Goal: Find specific page/section: Find specific page/section

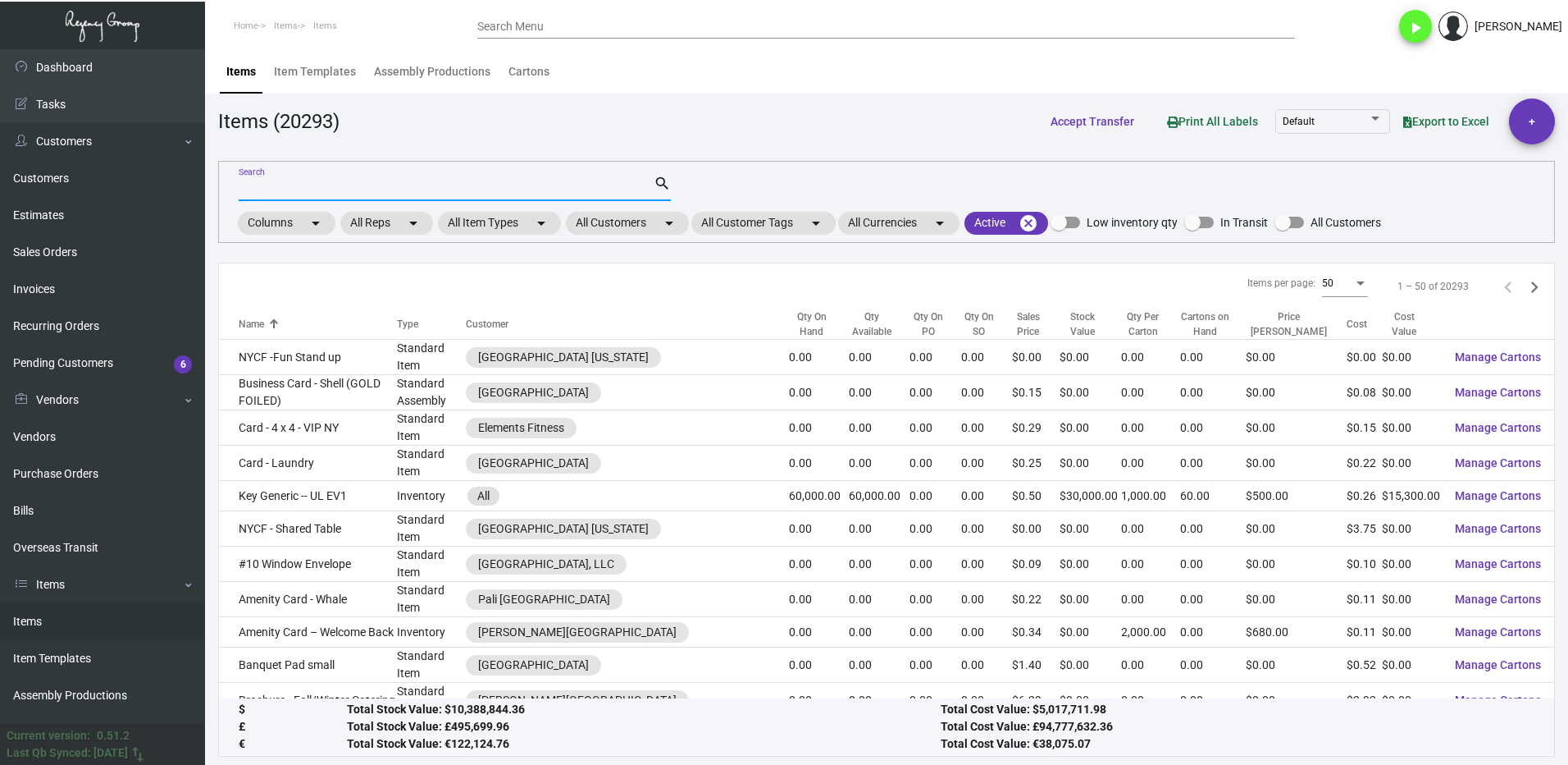
click at [91, 614] on link "Items" at bounding box center [102, 621] width 205 height 37
click at [622, 228] on mat-chip "All Customers arrow_drop_down" at bounding box center [627, 224] width 123 height 23
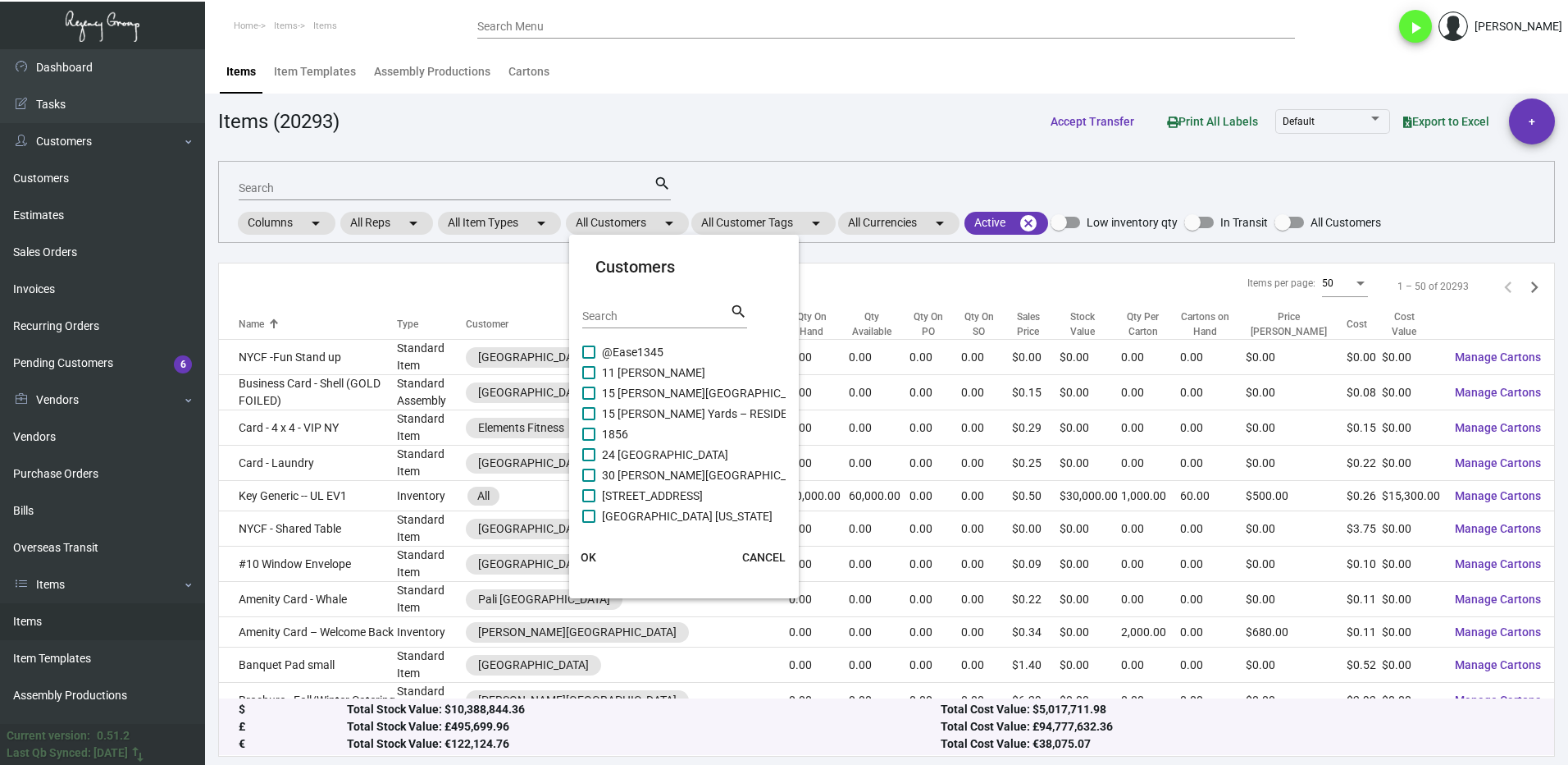
click at [613, 318] on input "Search" at bounding box center [656, 316] width 147 height 13
type input "graduate"
click at [589, 376] on span at bounding box center [589, 373] width 13 height 13
click at [589, 379] on input "Graduate [PERSON_NAME][GEOGRAPHIC_DATA]" at bounding box center [588, 379] width 1 height 1
checkbox input "true"
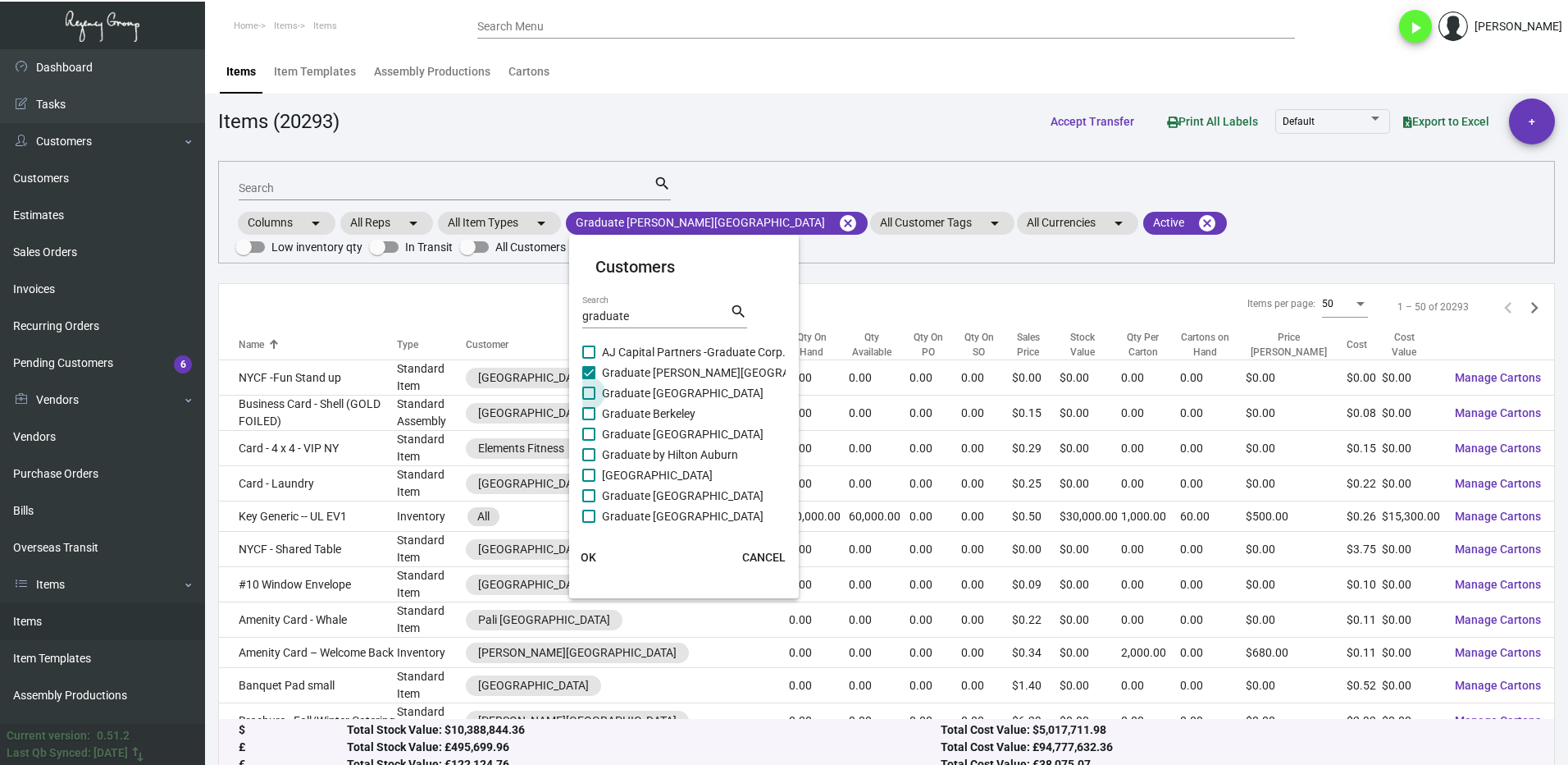
click at [593, 395] on span at bounding box center [589, 392] width 13 height 13
click at [589, 400] on input "Graduate [GEOGRAPHIC_DATA]" at bounding box center [588, 400] width 1 height 1
checkbox input "true"
click at [591, 409] on span at bounding box center [589, 413] width 13 height 13
click at [589, 420] on input "Graduate Berkeley" at bounding box center [588, 420] width 1 height 1
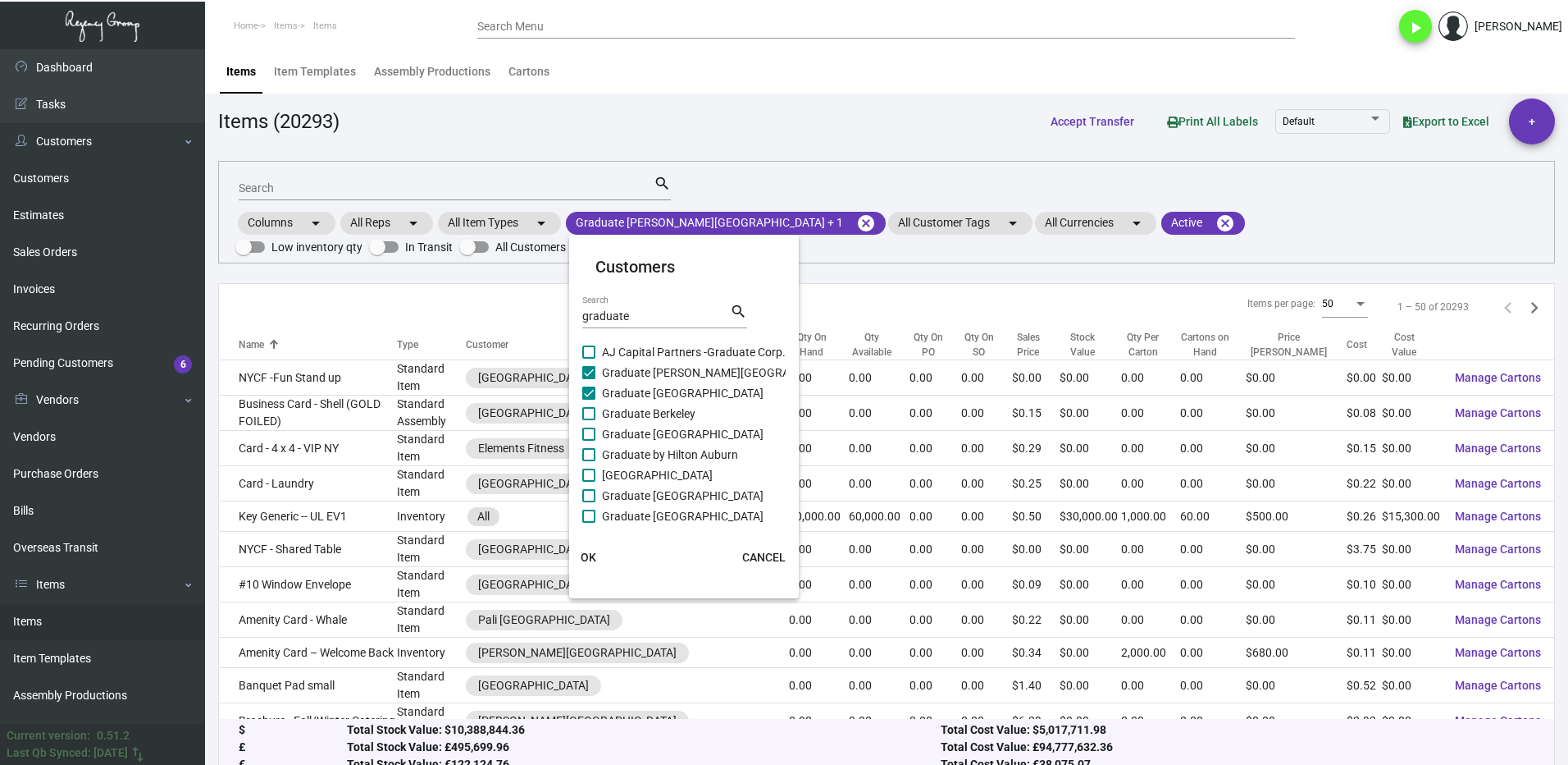
checkbox input "true"
click at [589, 428] on span at bounding box center [589, 434] width 13 height 13
click at [589, 441] on input "Graduate [GEOGRAPHIC_DATA]" at bounding box center [588, 441] width 1 height 1
checkbox input "true"
click at [595, 356] on span at bounding box center [589, 352] width 13 height 13
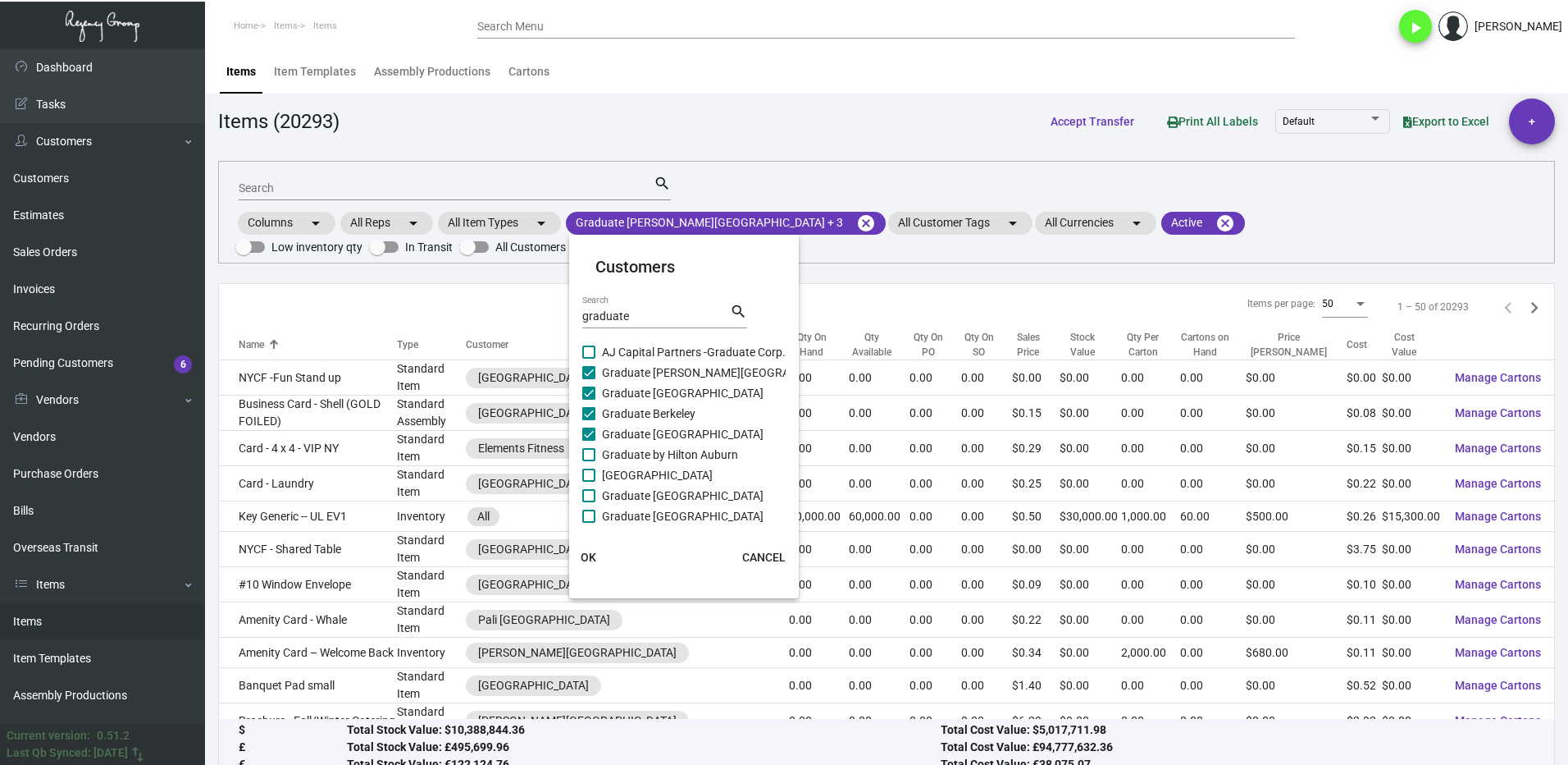
click at [589, 358] on input "AJ Capital Partners -Graduate Corp." at bounding box center [588, 358] width 1 height 1
checkbox input "true"
click at [592, 453] on span at bounding box center [589, 454] width 13 height 13
click at [589, 462] on input "Graduate by Hilton Auburn" at bounding box center [588, 462] width 1 height 1
checkbox input "true"
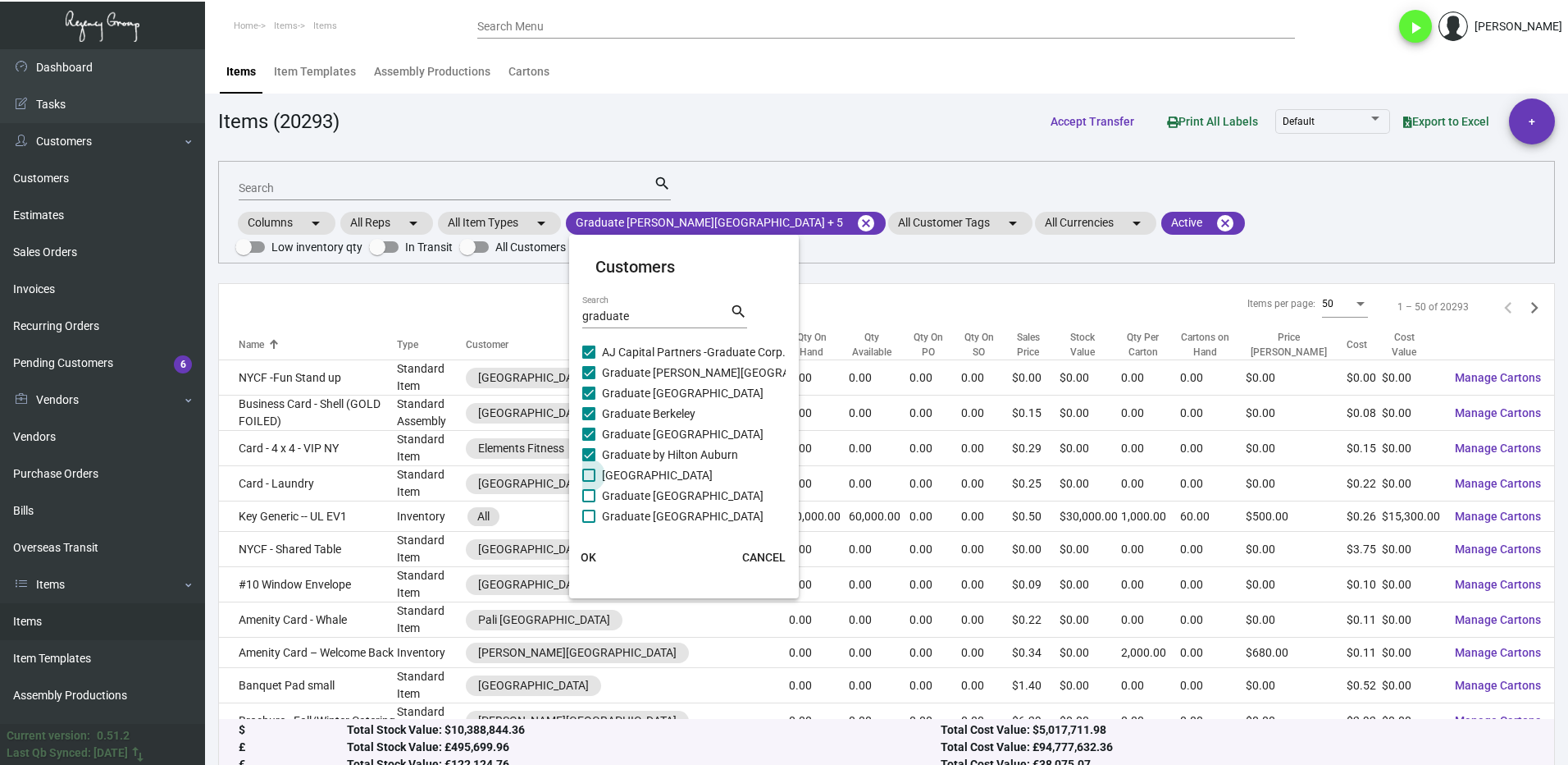
click at [599, 476] on label "[GEOGRAPHIC_DATA]" at bounding box center [647, 475] width 130 height 20
click at [589, 481] on input "[GEOGRAPHIC_DATA]" at bounding box center [588, 481] width 1 height 1
checkbox input "true"
click at [597, 498] on label "Graduate [GEOGRAPHIC_DATA]" at bounding box center [673, 496] width 181 height 20
click at [589, 502] on input "Graduate [GEOGRAPHIC_DATA]" at bounding box center [588, 502] width 1 height 1
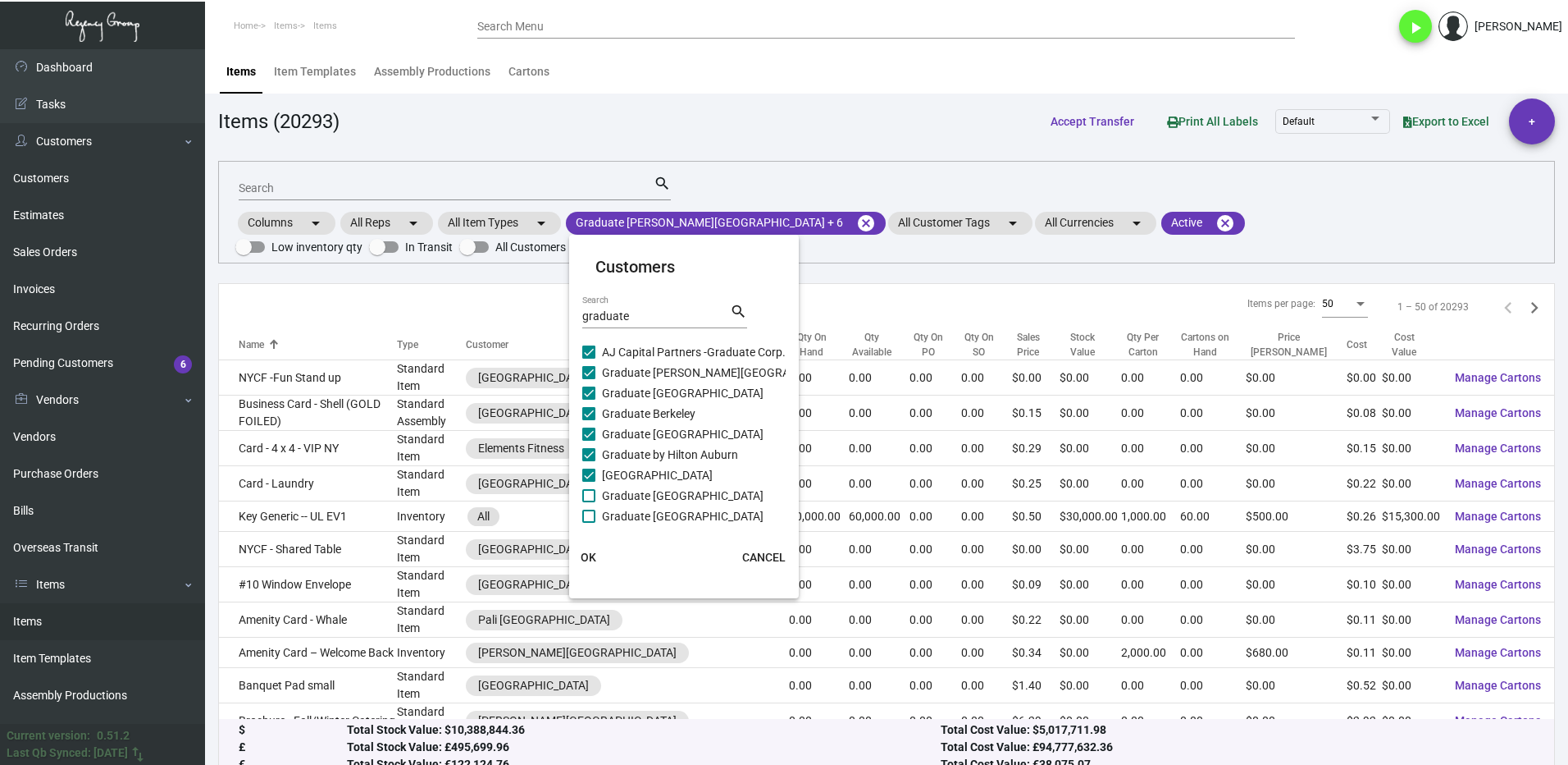
checkbox input "true"
click at [595, 520] on label "Graduate [GEOGRAPHIC_DATA]" at bounding box center [673, 516] width 181 height 20
click at [589, 523] on input "Graduate [GEOGRAPHIC_DATA]" at bounding box center [588, 523] width 1 height 1
checkbox input "true"
checkbox input "false"
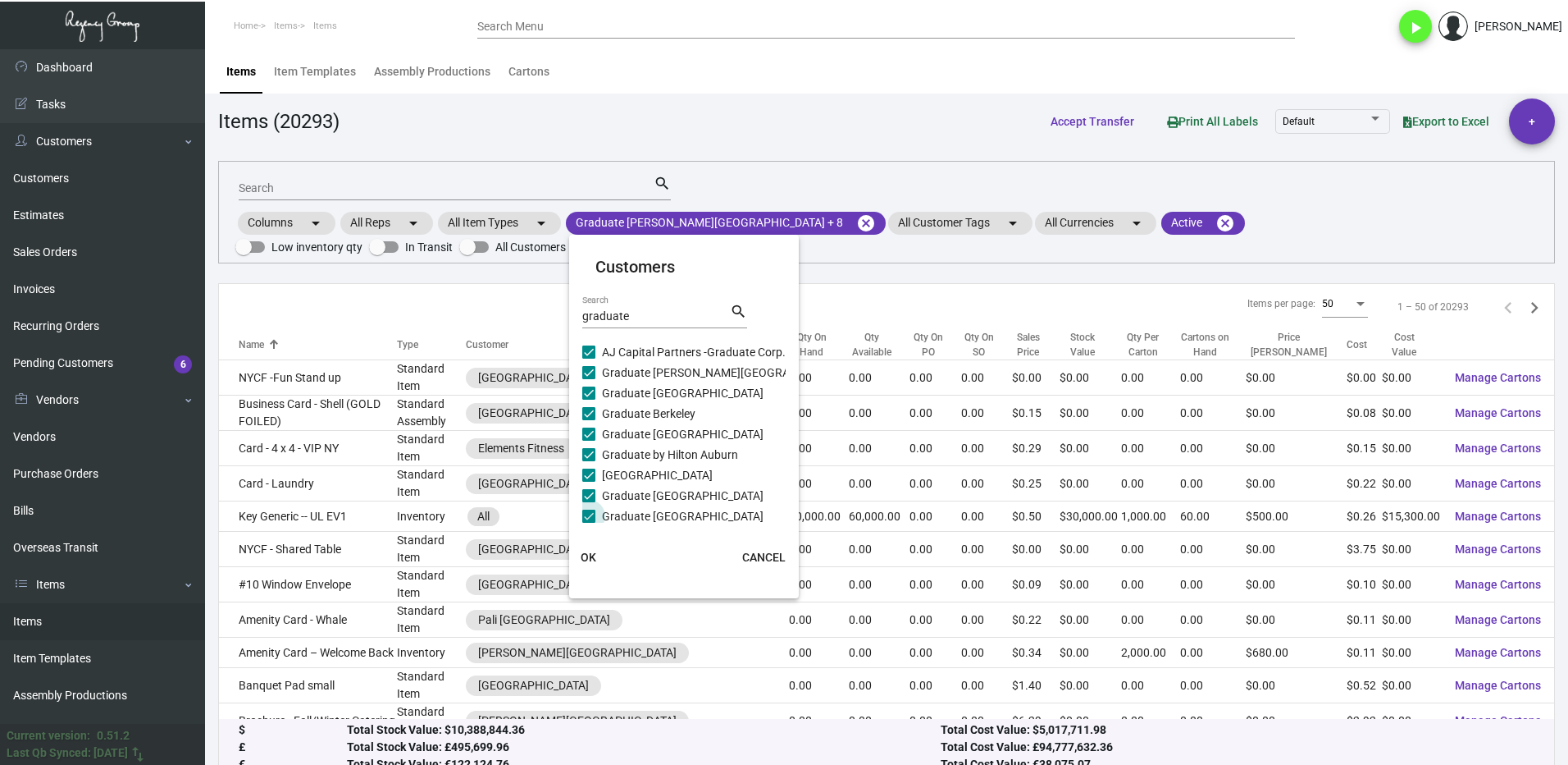
scroll to position [91, 0]
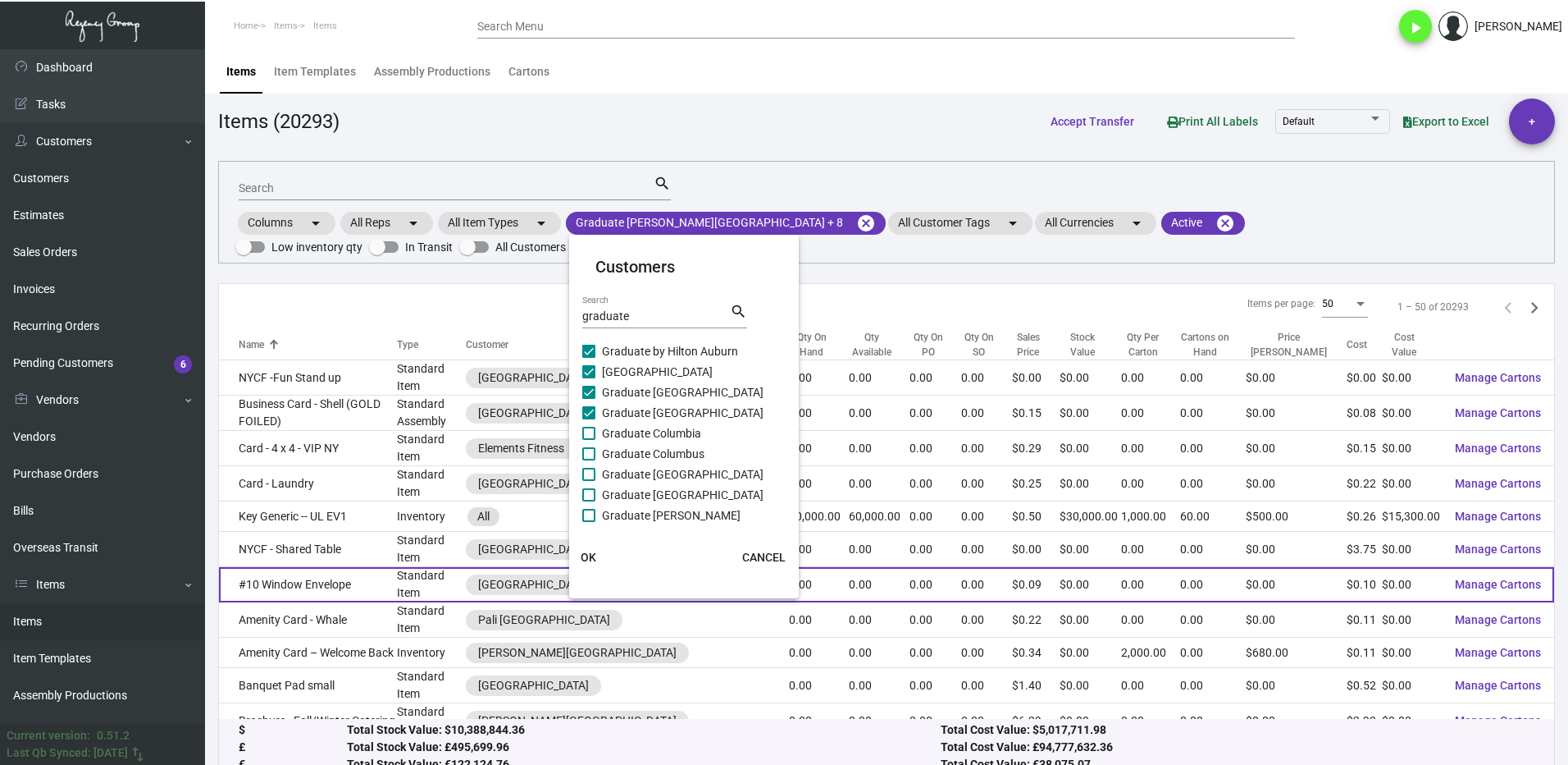
drag, startPoint x: 592, startPoint y: 561, endPoint x: 590, endPoint y: 550, distance: 11.2
click at [591, 560] on span "OK" at bounding box center [588, 557] width 15 height 13
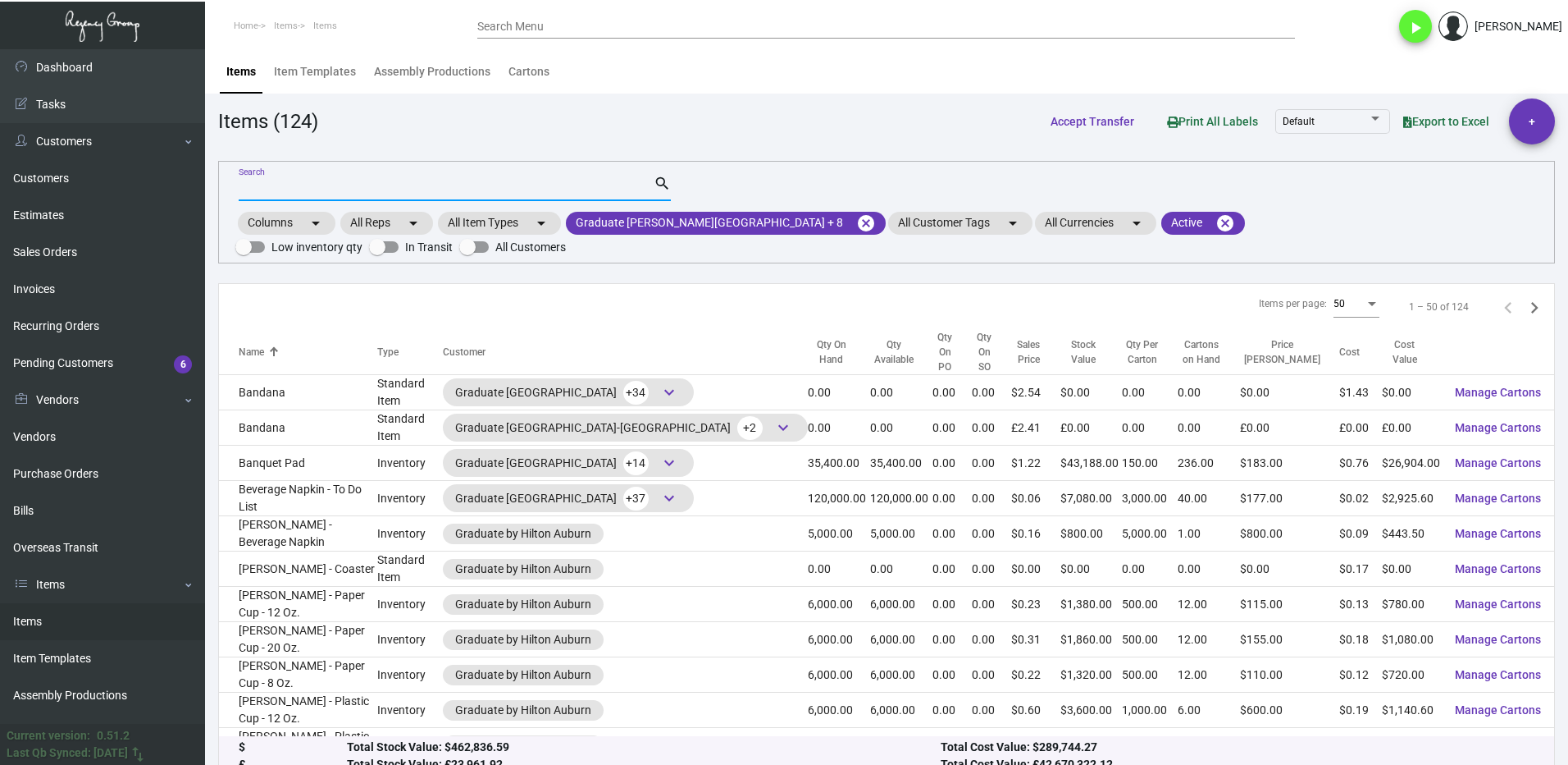
click at [284, 189] on input "Search" at bounding box center [446, 189] width 415 height 13
click at [652, 210] on mat-form-field "Search search" at bounding box center [455, 187] width 433 height 51
click at [644, 231] on mat-chip "Graduate [PERSON_NAME][GEOGRAPHIC_DATA] + 8 cancel" at bounding box center [726, 224] width 320 height 23
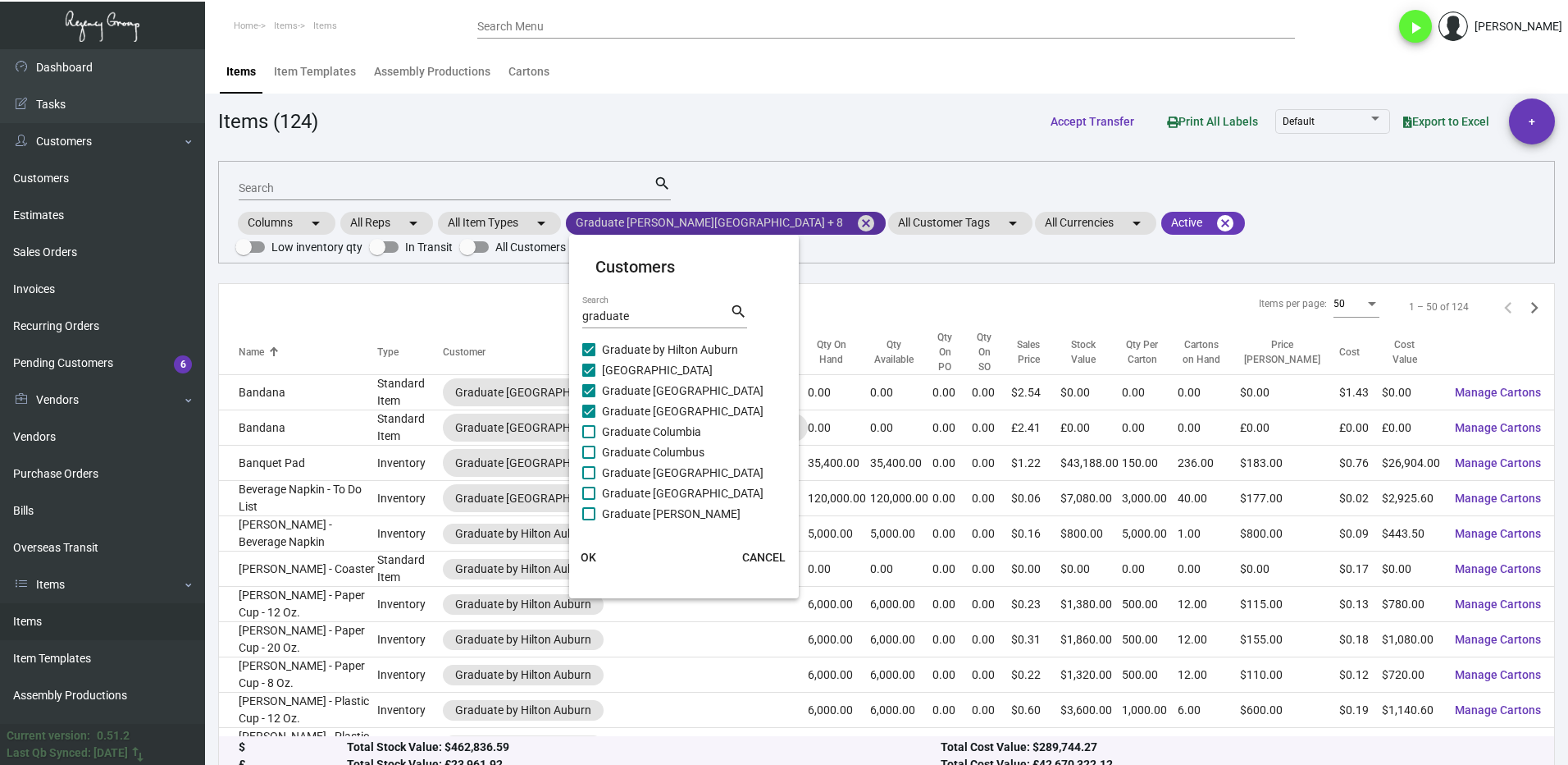
scroll to position [82, 0]
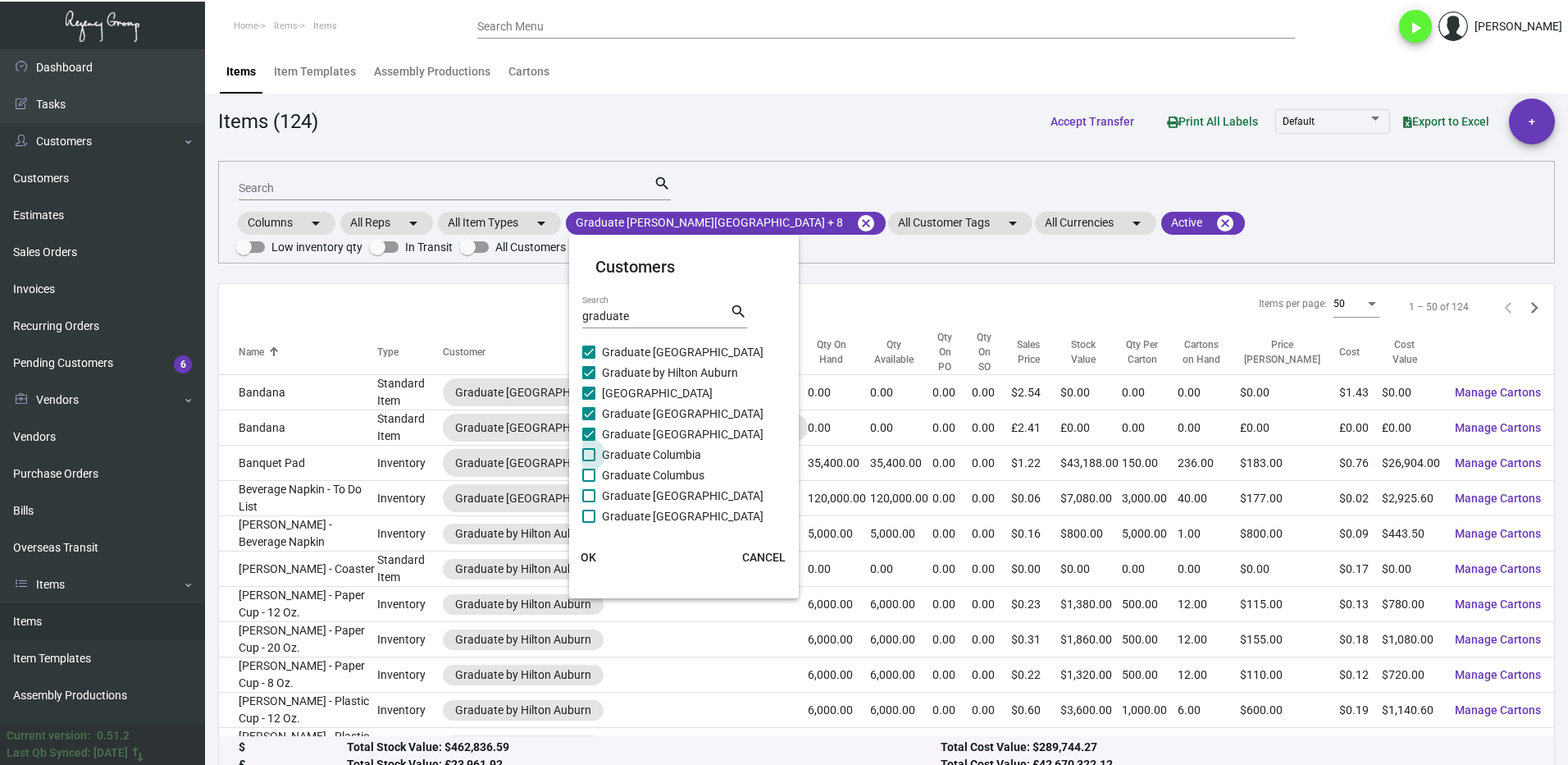
click at [586, 450] on span at bounding box center [589, 454] width 13 height 13
click at [588, 462] on input "Graduate Columbia" at bounding box center [588, 462] width 1 height 1
checkbox input "true"
click at [595, 471] on span at bounding box center [589, 475] width 13 height 13
click at [589, 481] on input "Graduate Columbus" at bounding box center [588, 481] width 1 height 1
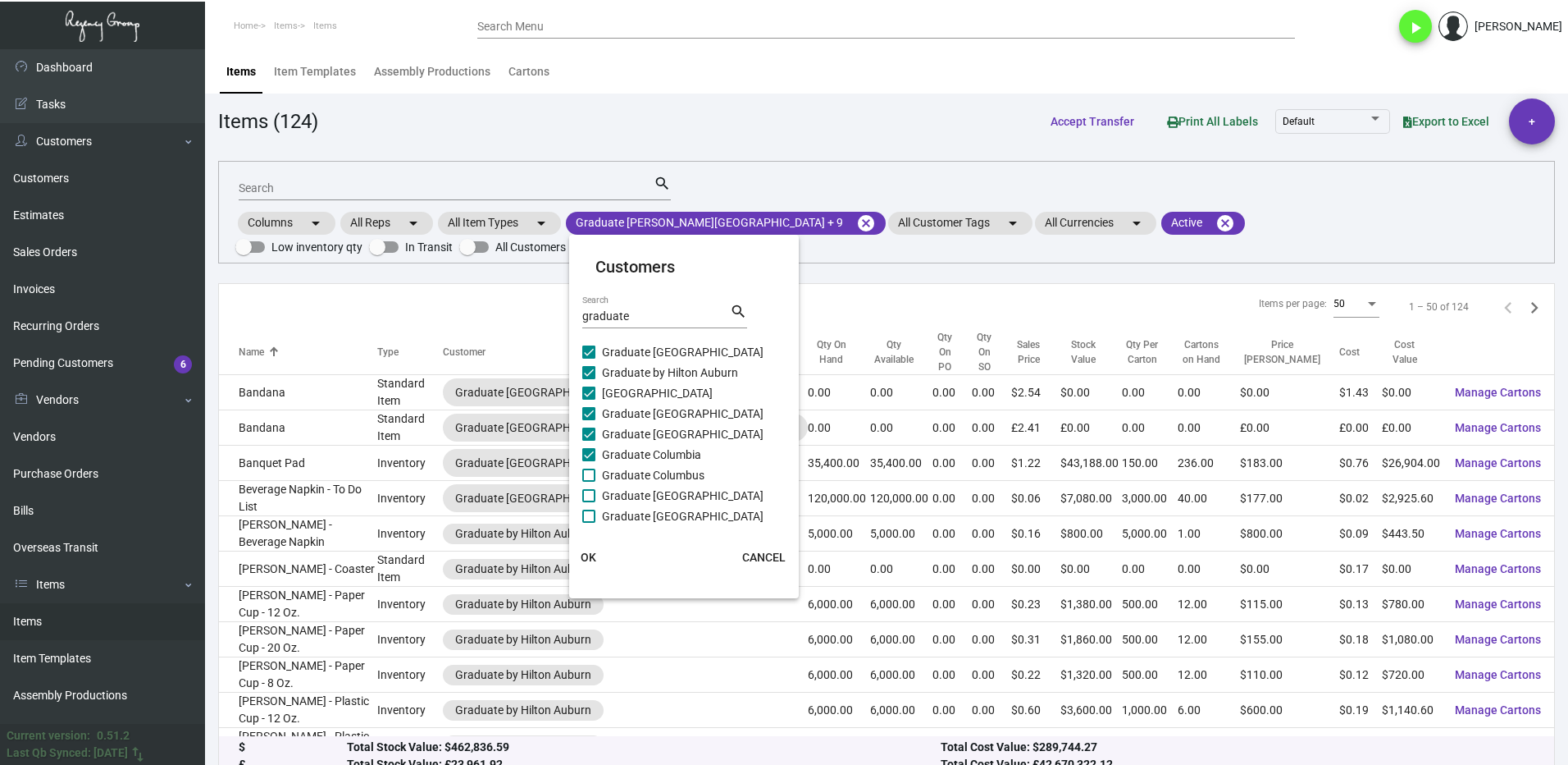
checkbox input "true"
drag, startPoint x: 589, startPoint y: 488, endPoint x: 591, endPoint y: 497, distance: 9.2
click at [589, 488] on label "Graduate [GEOGRAPHIC_DATA]" at bounding box center [673, 496] width 181 height 20
click at [589, 502] on input "Graduate [GEOGRAPHIC_DATA]" at bounding box center [588, 502] width 1 height 1
checkbox input "true"
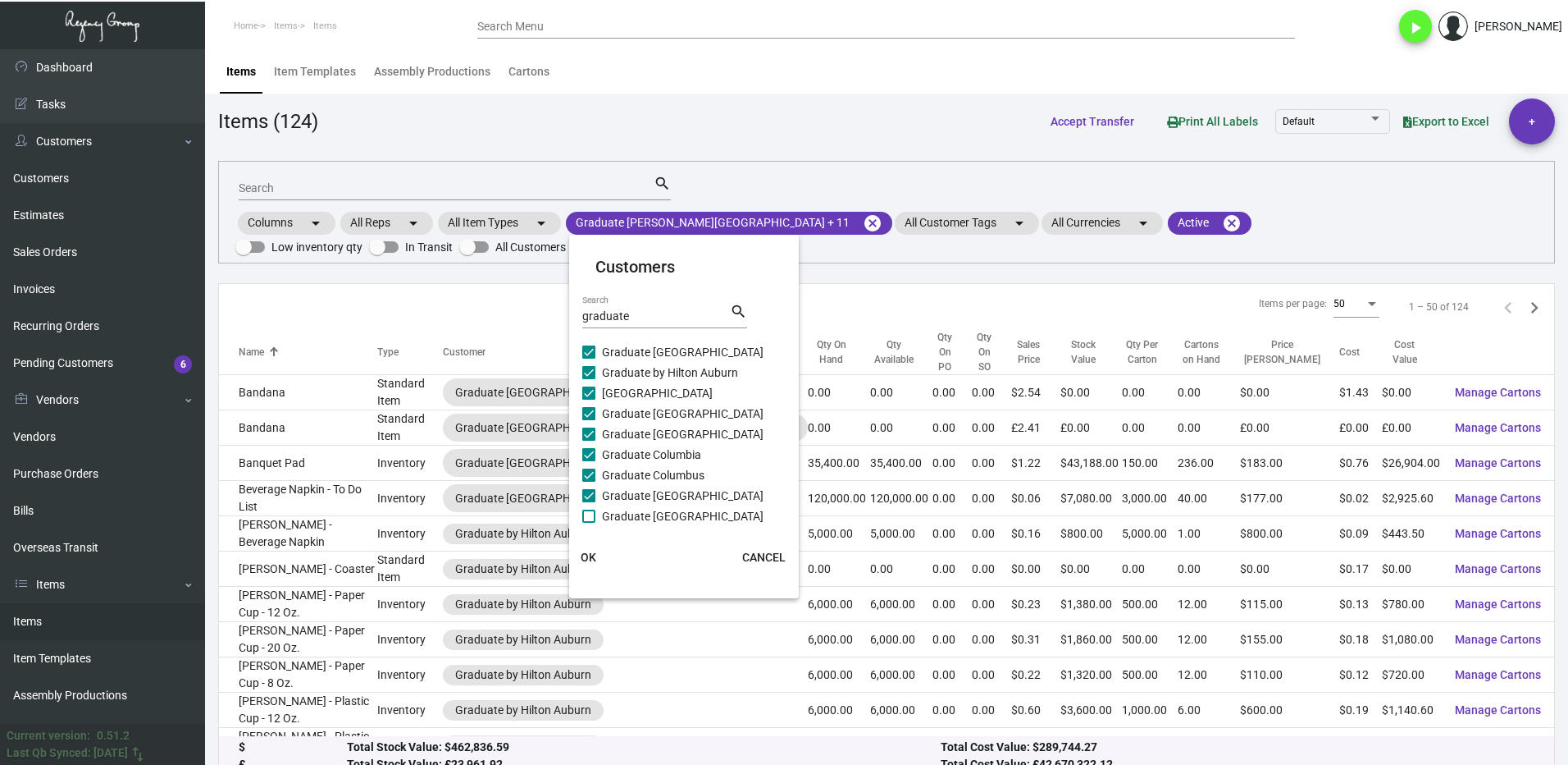
click at [595, 508] on label "Graduate [GEOGRAPHIC_DATA]" at bounding box center [673, 516] width 181 height 20
click at [589, 523] on input "Graduate [GEOGRAPHIC_DATA]" at bounding box center [588, 523] width 1 height 1
checkbox input "true"
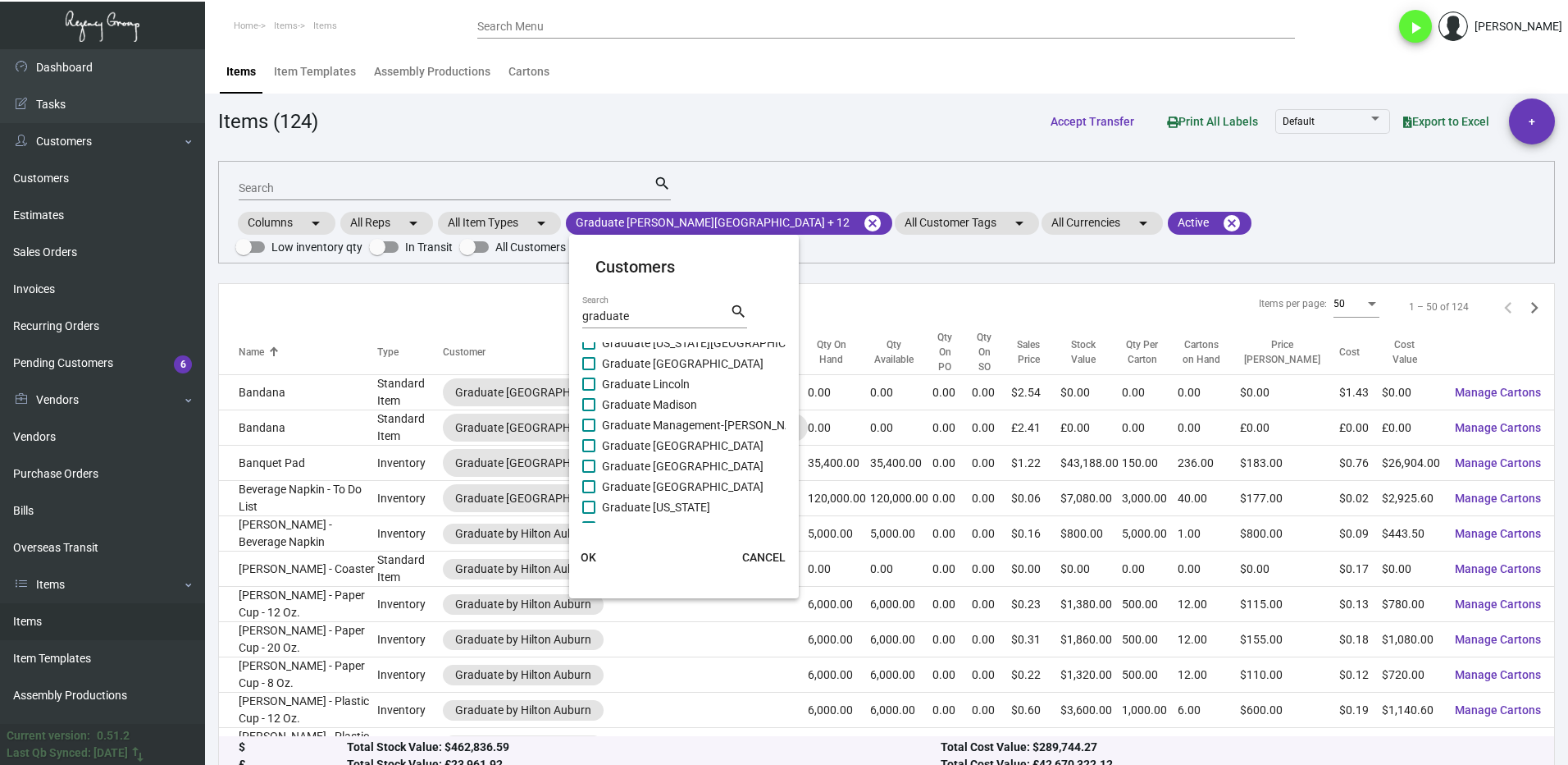
click at [656, 421] on span "Graduate Management-[PERSON_NAME]" at bounding box center [707, 425] width 210 height 20
click at [589, 432] on input "Graduate Management-[PERSON_NAME]" at bounding box center [588, 432] width 1 height 1
checkbox input "true"
click at [591, 482] on span at bounding box center [589, 487] width 13 height 13
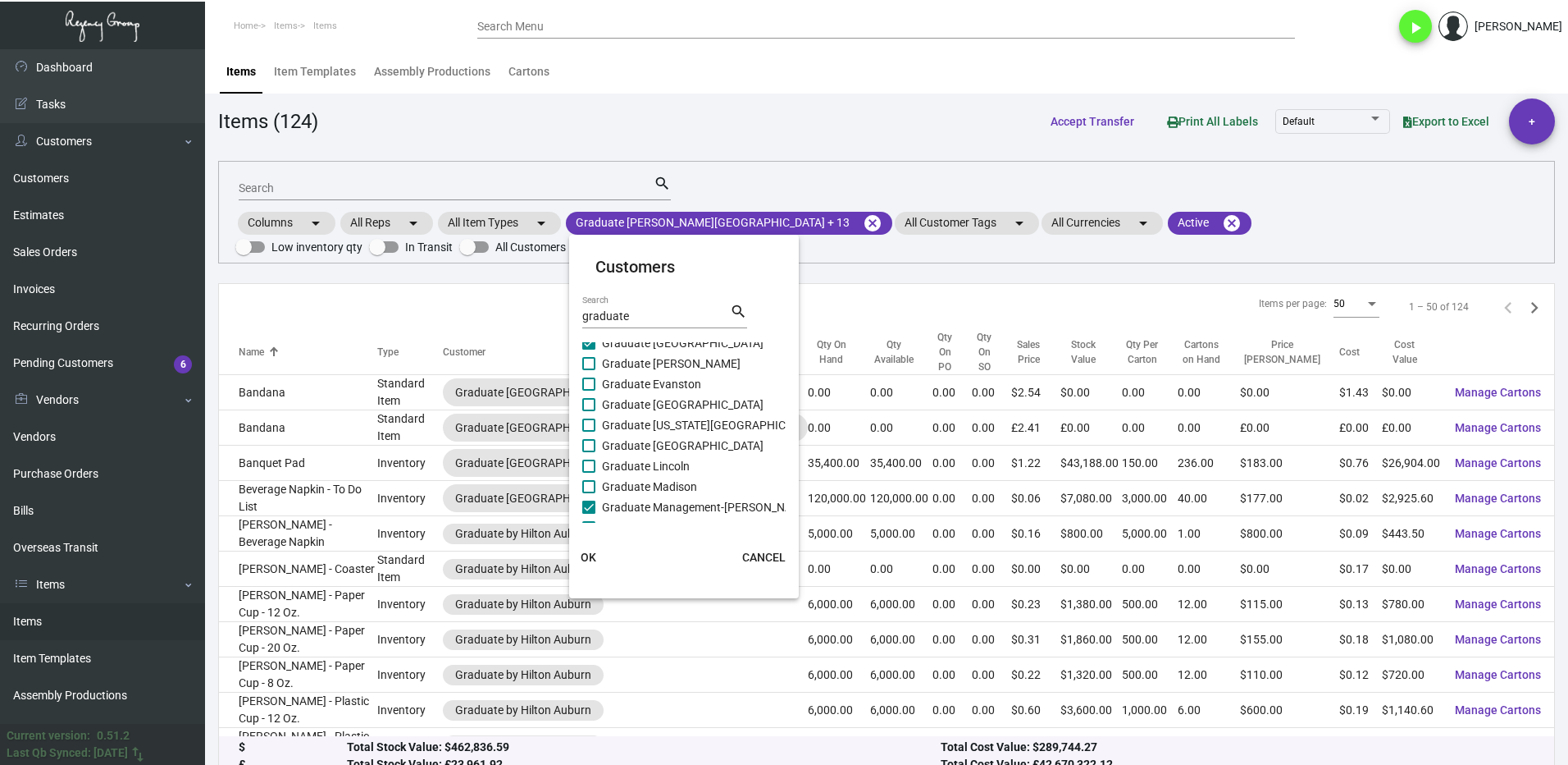
click at [589, 493] on input "Graduate Madison" at bounding box center [588, 493] width 1 height 1
checkbox input "true"
click at [591, 469] on span at bounding box center [589, 466] width 13 height 13
click at [589, 472] on input "Graduate Lincoln" at bounding box center [588, 472] width 1 height 1
checkbox input "true"
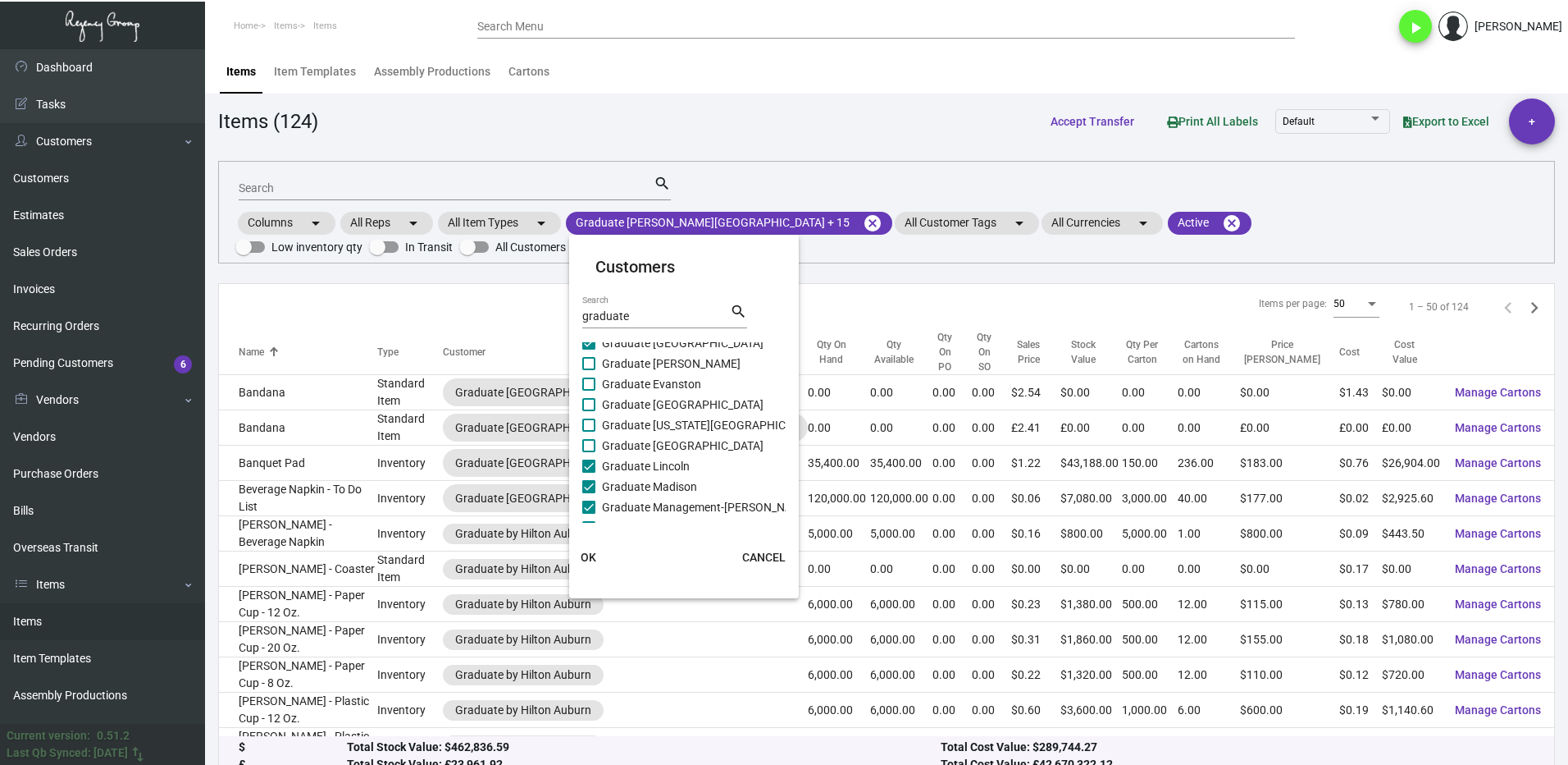
drag, startPoint x: 592, startPoint y: 447, endPoint x: 593, endPoint y: 429, distance: 18.0
click at [592, 445] on span at bounding box center [589, 445] width 13 height 13
click at [589, 453] on input "Graduate [GEOGRAPHIC_DATA]" at bounding box center [588, 453] width 1 height 1
checkbox input "true"
click at [593, 424] on span at bounding box center [589, 425] width 13 height 13
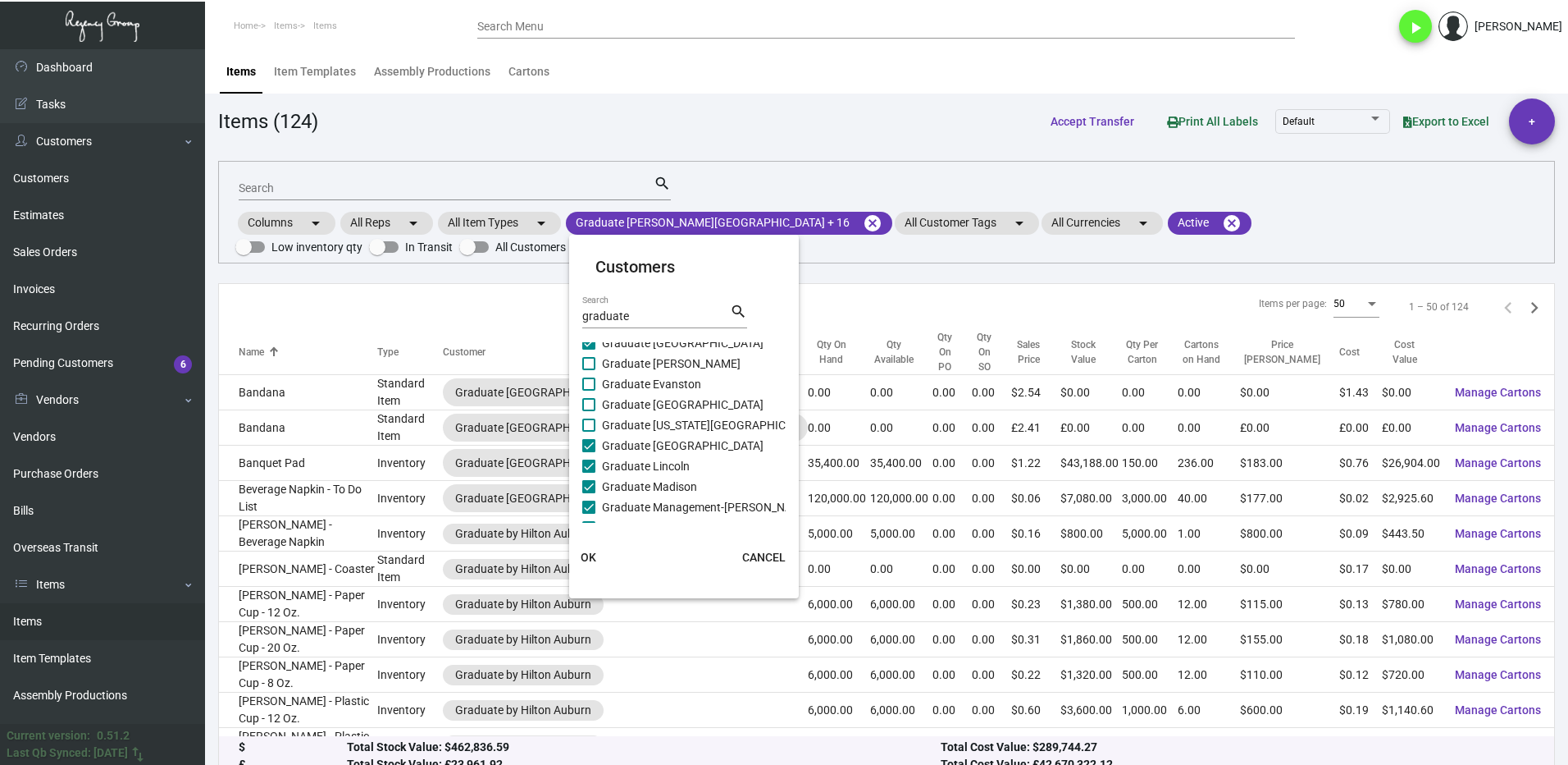
click at [589, 432] on input "Graduate [US_STATE][GEOGRAPHIC_DATA]" at bounding box center [588, 432] width 1 height 1
checkbox input "true"
drag, startPoint x: 594, startPoint y: 406, endPoint x: 594, endPoint y: 387, distance: 19.0
click at [594, 405] on span at bounding box center [589, 404] width 13 height 13
click at [589, 411] on input "Graduate [GEOGRAPHIC_DATA]" at bounding box center [588, 411] width 1 height 1
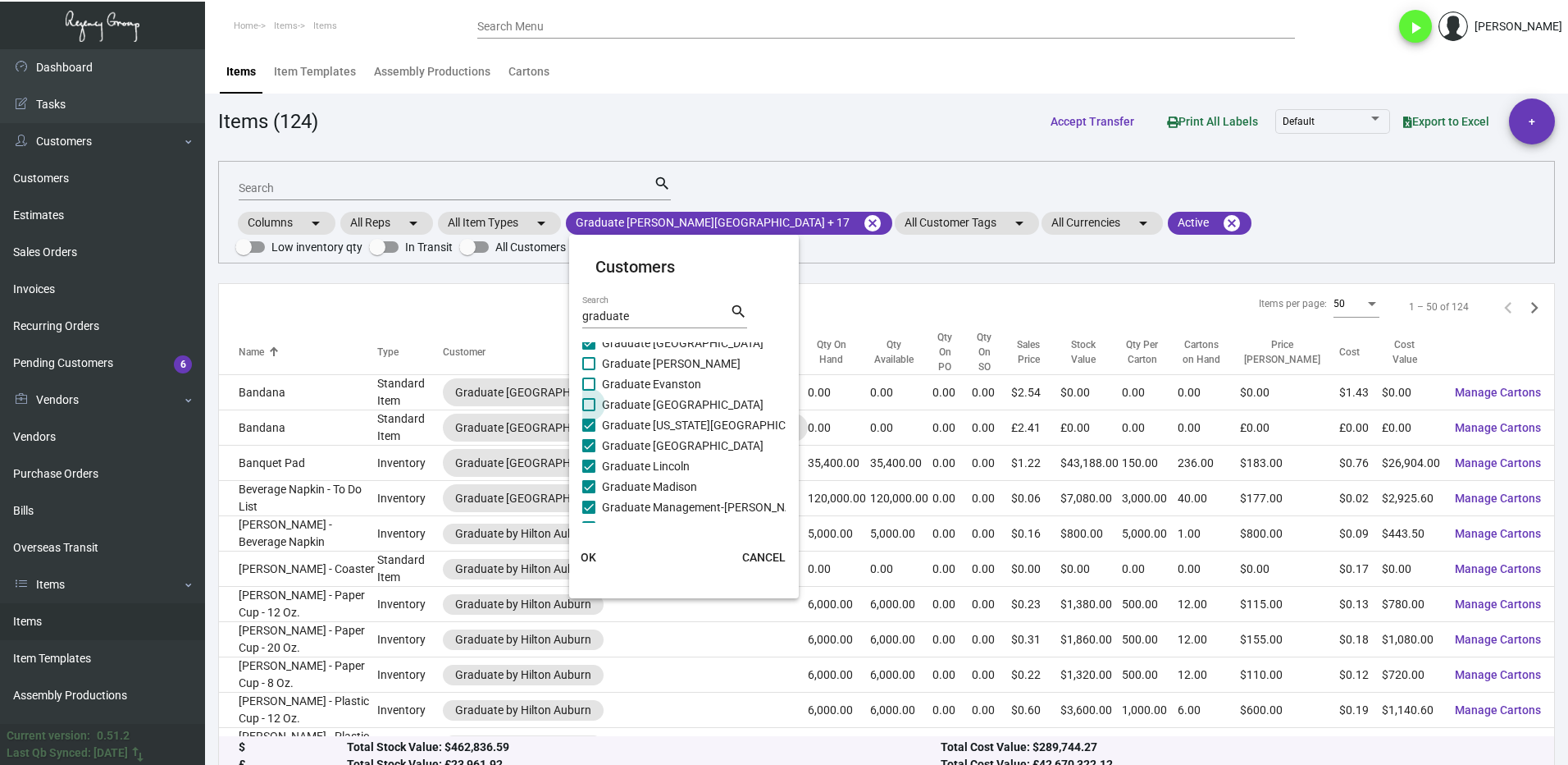
checkbox input "true"
drag, startPoint x: 594, startPoint y: 387, endPoint x: 594, endPoint y: 374, distance: 13.0
click at [594, 386] on span at bounding box center [589, 383] width 13 height 13
click at [589, 391] on input "Graduate Evanston" at bounding box center [588, 391] width 1 height 1
checkbox input "true"
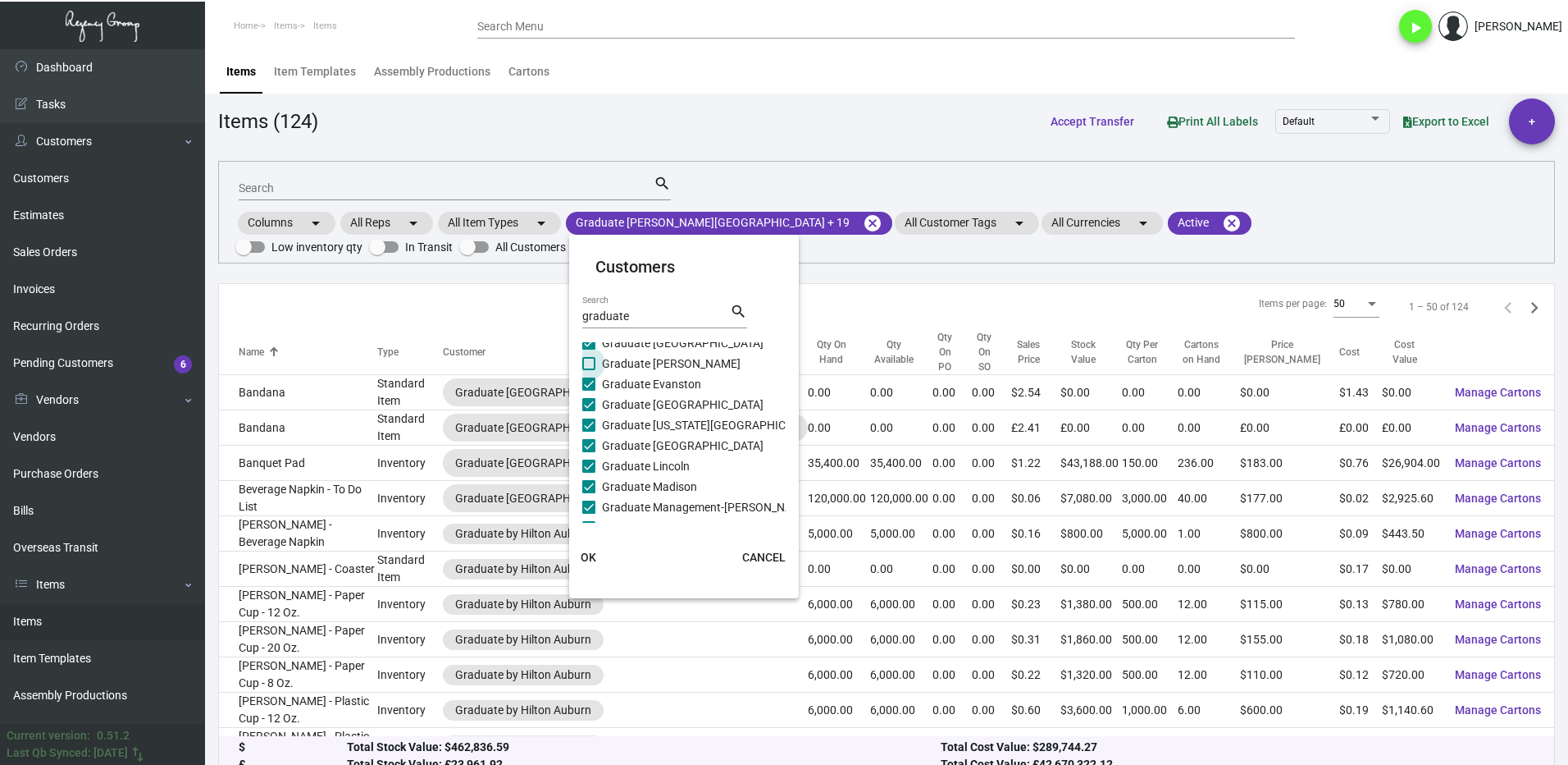
click at [594, 366] on span at bounding box center [589, 364] width 13 height 13
click at [589, 370] on input "Graduate [PERSON_NAME]" at bounding box center [588, 370] width 1 height 1
checkbox input "true"
click at [607, 369] on span "Graduate [GEOGRAPHIC_DATA]" at bounding box center [683, 364] width 162 height 20
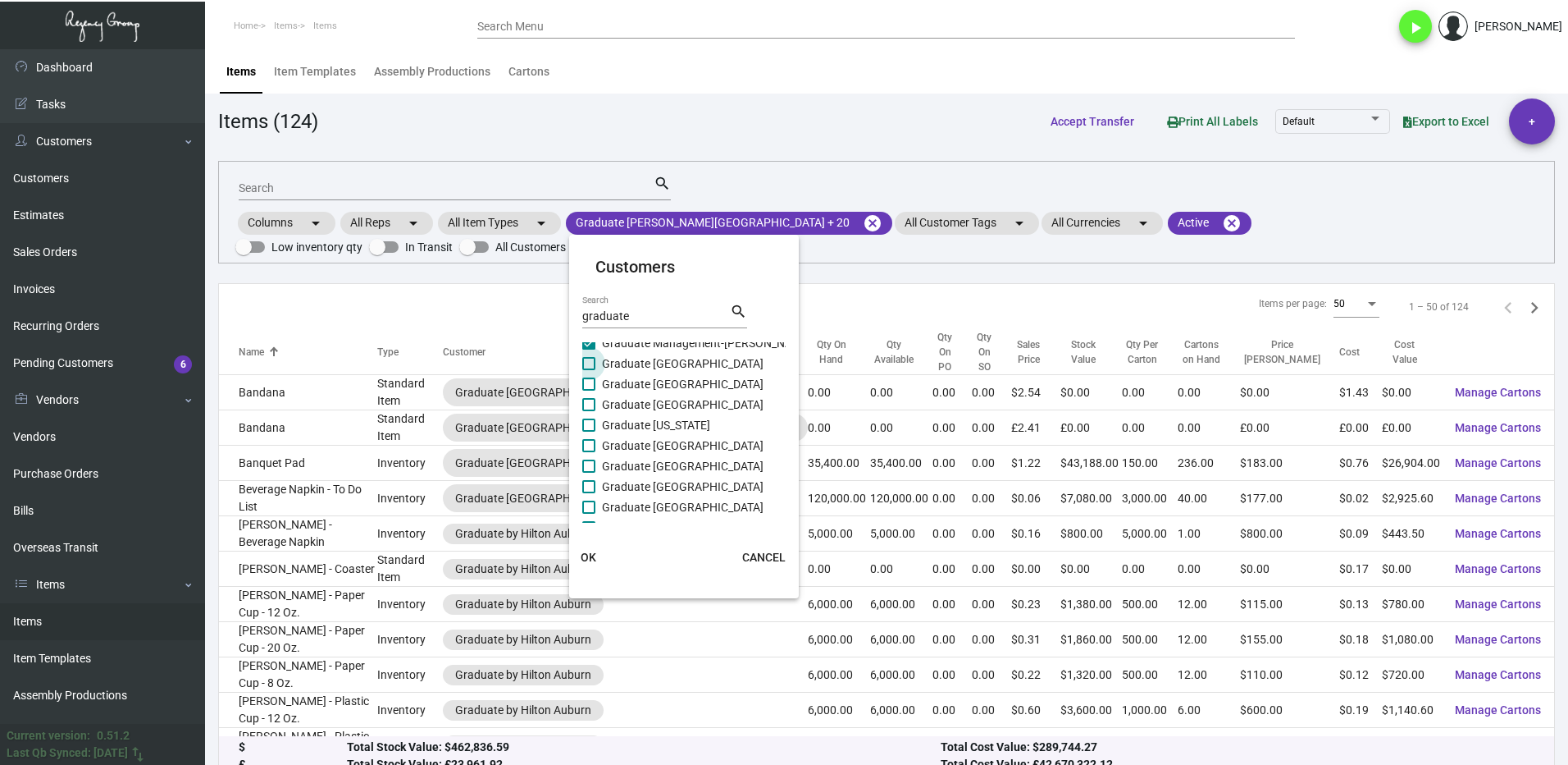
click at [589, 370] on input "Graduate [GEOGRAPHIC_DATA]" at bounding box center [588, 370] width 1 height 1
checkbox input "true"
click at [596, 385] on label "Graduate [GEOGRAPHIC_DATA]" at bounding box center [673, 384] width 181 height 20
click at [589, 391] on input "Graduate [GEOGRAPHIC_DATA]" at bounding box center [588, 391] width 1 height 1
checkbox input "true"
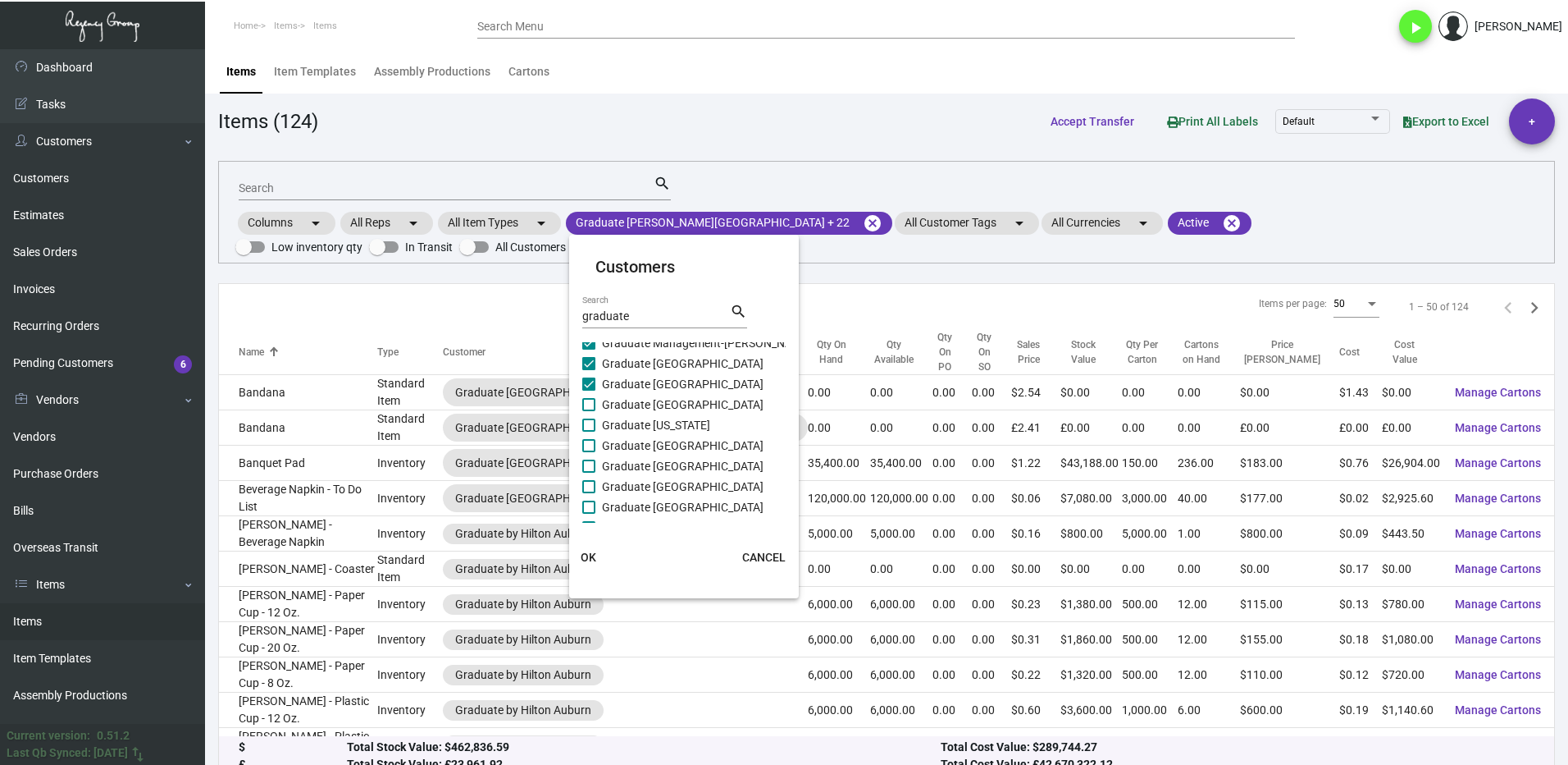
click at [586, 401] on span at bounding box center [589, 404] width 13 height 13
click at [588, 411] on input "Graduate [GEOGRAPHIC_DATA]" at bounding box center [588, 411] width 1 height 1
checkbox input "true"
click at [586, 426] on span at bounding box center [589, 425] width 13 height 13
click at [588, 432] on input "Graduate [US_STATE]" at bounding box center [588, 432] width 1 height 1
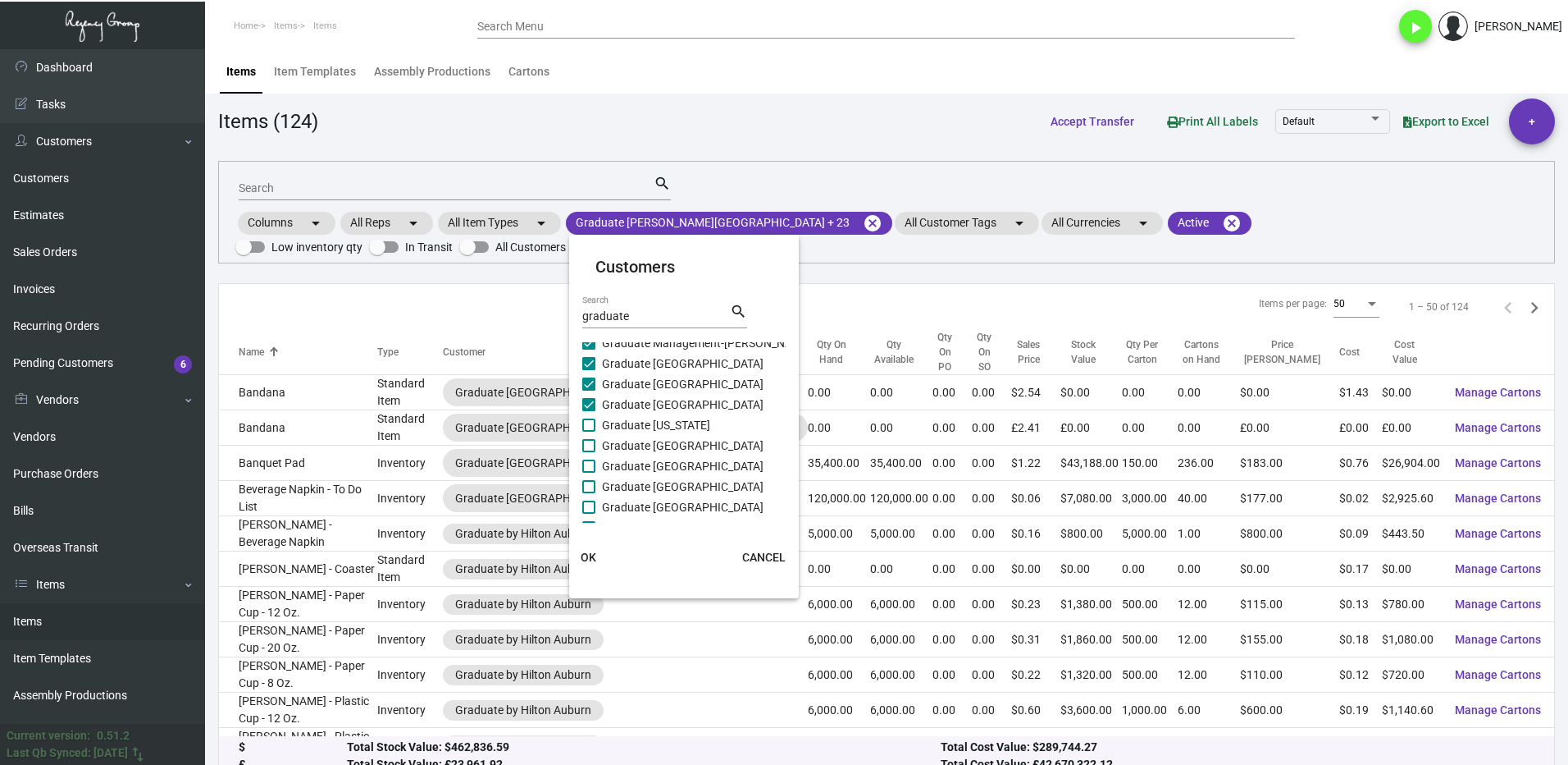
checkbox input "true"
click at [594, 445] on span at bounding box center [589, 445] width 13 height 13
click at [589, 453] on input "Graduate [GEOGRAPHIC_DATA]" at bounding box center [588, 453] width 1 height 1
checkbox input "true"
click at [590, 469] on span at bounding box center [589, 466] width 13 height 13
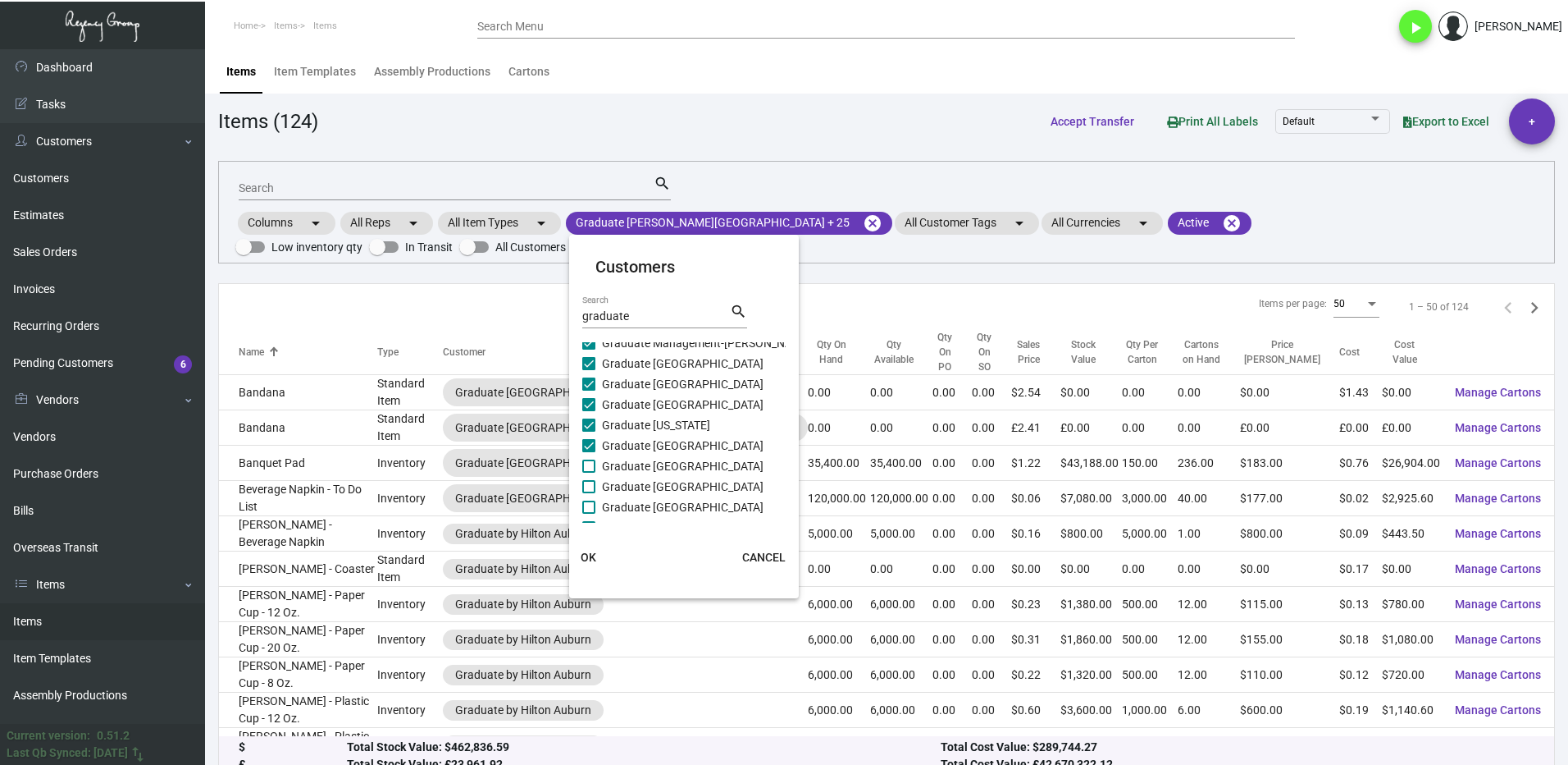
click at [589, 472] on input "Graduate [GEOGRAPHIC_DATA]" at bounding box center [588, 472] width 1 height 1
checkbox input "true"
drag, startPoint x: 592, startPoint y: 483, endPoint x: 597, endPoint y: 501, distance: 18.7
click at [593, 485] on span at bounding box center [589, 487] width 13 height 13
click at [589, 493] on input "Graduate [GEOGRAPHIC_DATA]" at bounding box center [588, 493] width 1 height 1
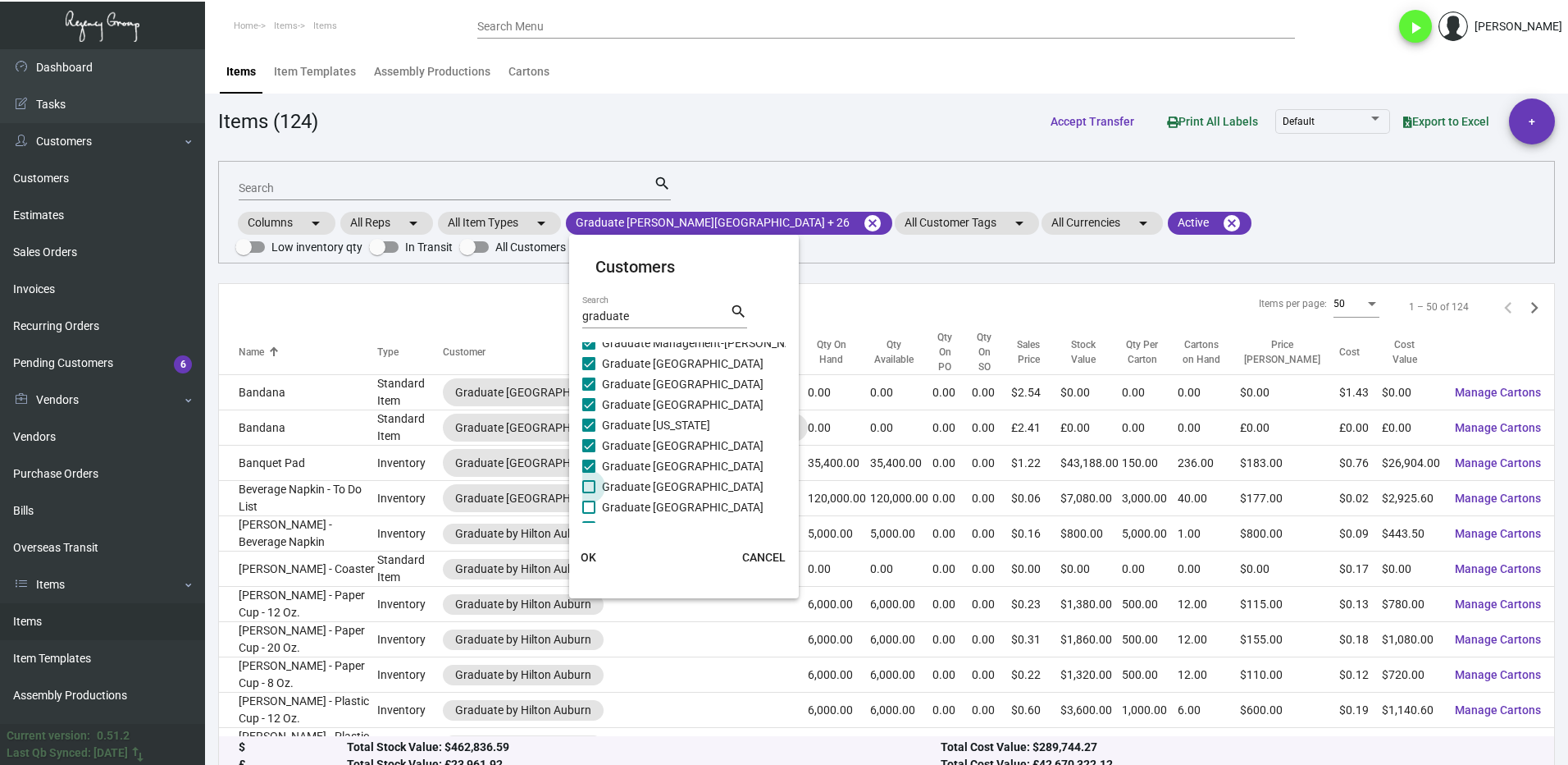
checkbox input "true"
click at [595, 509] on span at bounding box center [589, 506] width 13 height 13
click at [589, 514] on input "Graduate [GEOGRAPHIC_DATA]" at bounding box center [588, 514] width 1 height 1
checkbox input "true"
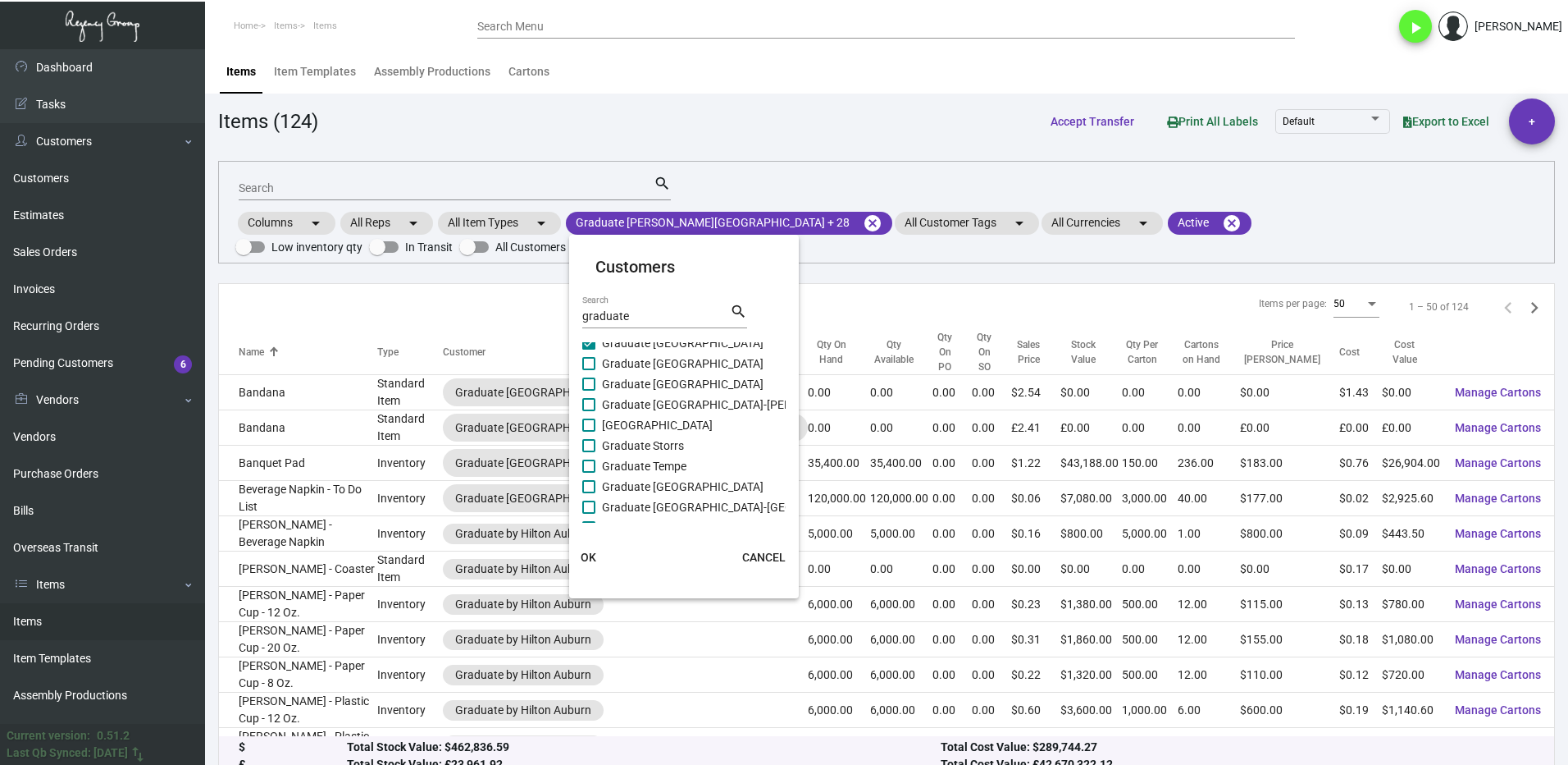
click at [585, 366] on span at bounding box center [589, 364] width 13 height 13
click at [588, 370] on input "Graduate [GEOGRAPHIC_DATA]" at bounding box center [588, 370] width 1 height 1
checkbox input "true"
click at [585, 386] on span at bounding box center [589, 383] width 13 height 13
click at [588, 391] on input "Graduate [GEOGRAPHIC_DATA]" at bounding box center [588, 391] width 1 height 1
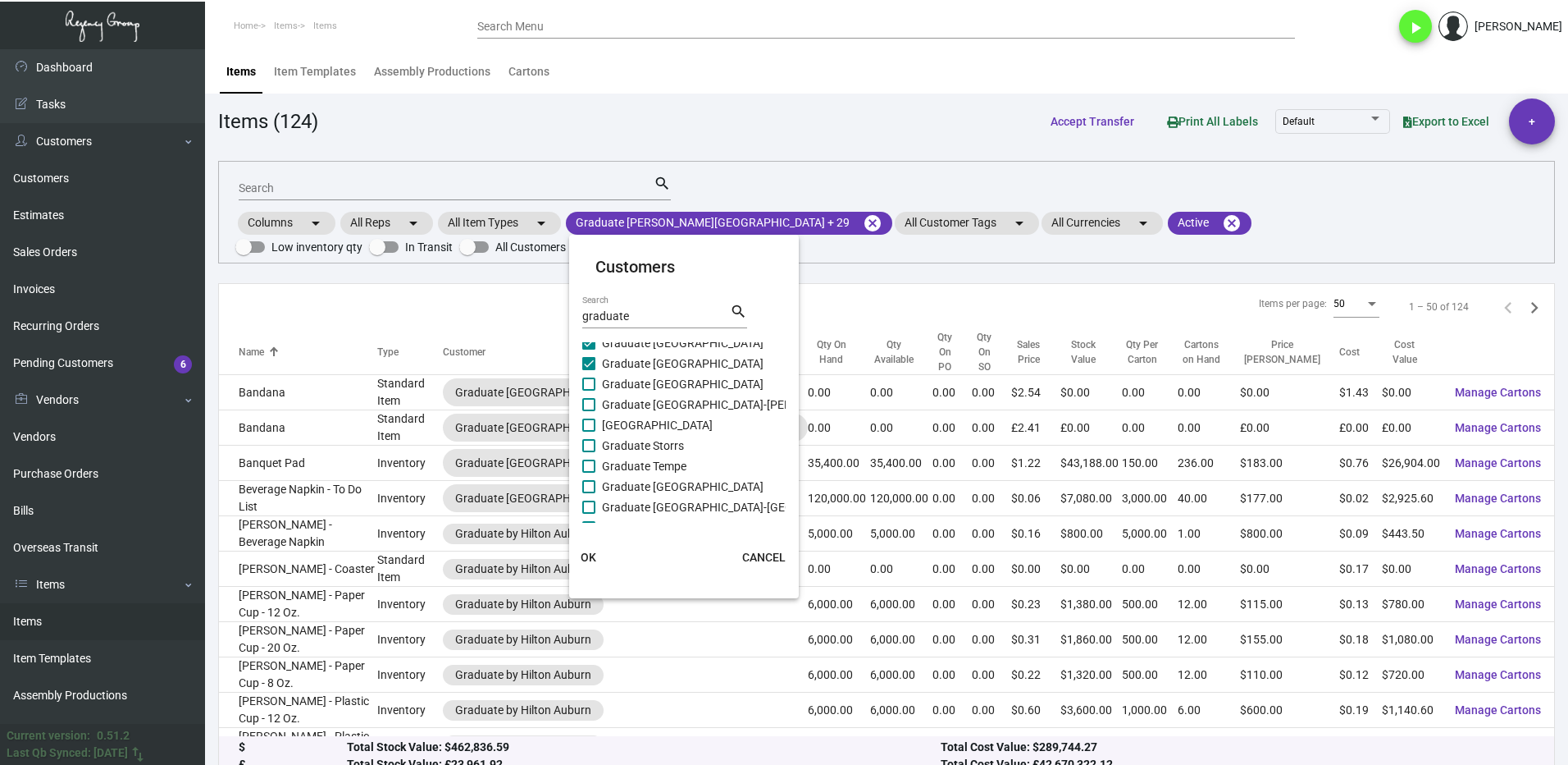
checkbox input "true"
click at [592, 407] on span at bounding box center [589, 404] width 13 height 13
click at [589, 411] on input "Graduate [GEOGRAPHIC_DATA]-[PERSON_NAME]" at bounding box center [588, 411] width 1 height 1
checkbox input "true"
click at [592, 424] on span at bounding box center [589, 425] width 13 height 13
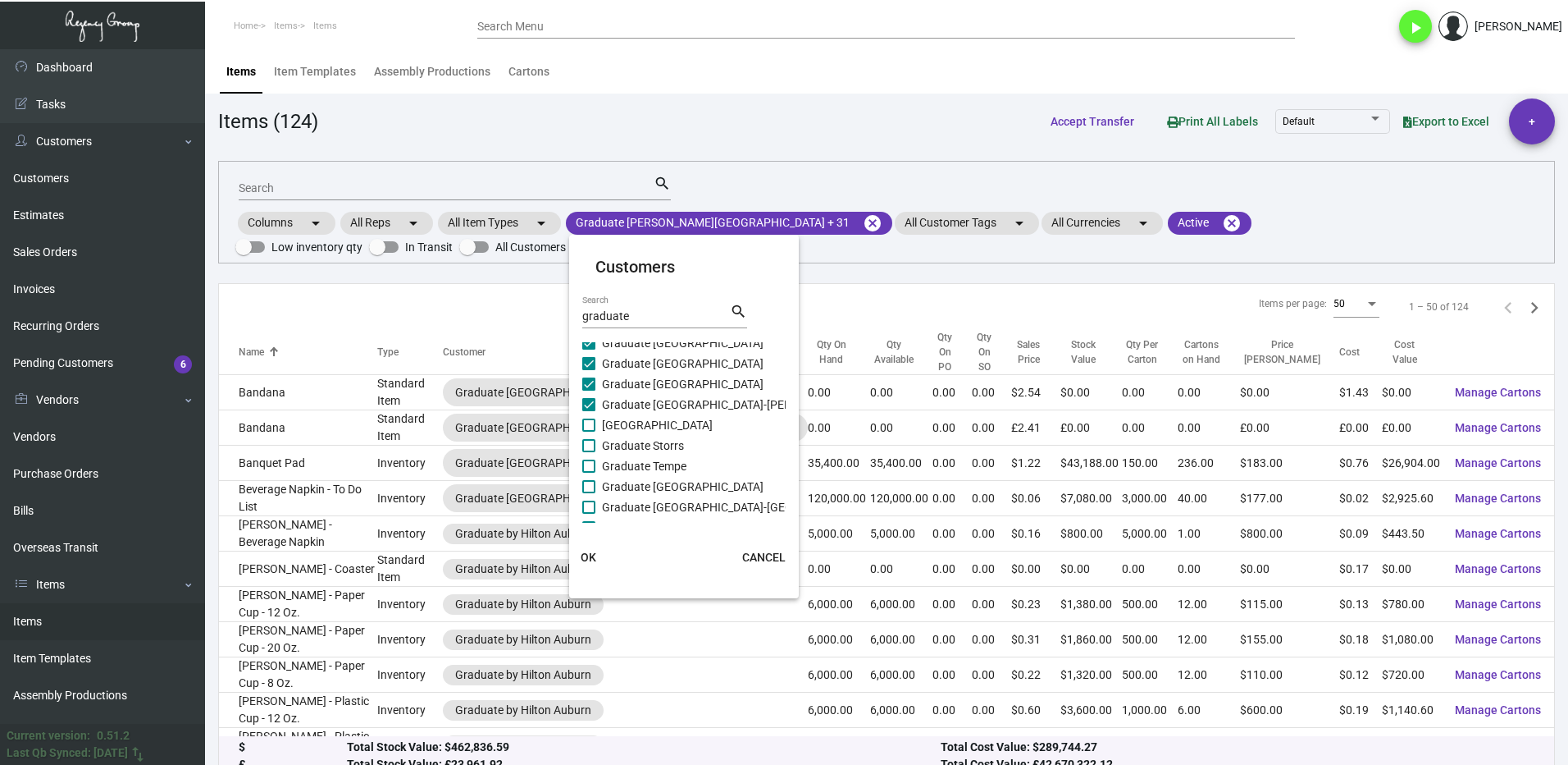
click at [589, 432] on input "[GEOGRAPHIC_DATA]" at bounding box center [588, 432] width 1 height 1
checkbox input "true"
click at [591, 442] on span at bounding box center [589, 445] width 13 height 13
click at [589, 453] on input "Graduate Storrs" at bounding box center [588, 453] width 1 height 1
checkbox input "true"
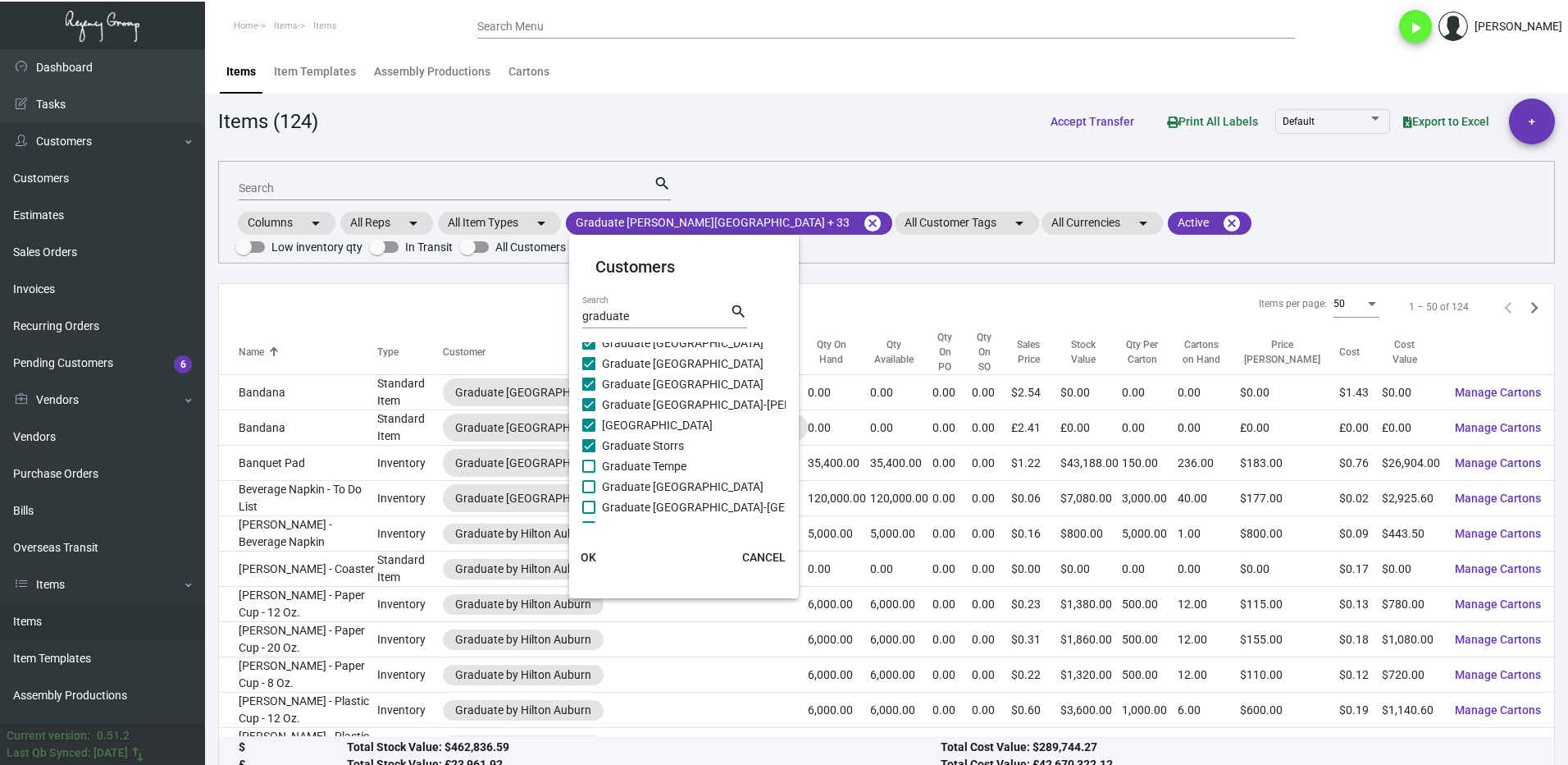
click at [591, 463] on span at bounding box center [589, 466] width 13 height 13
click at [589, 472] on input "Graduate Tempe" at bounding box center [588, 472] width 1 height 1
checkbox input "true"
click at [591, 480] on span at bounding box center [589, 487] width 13 height 13
click at [589, 493] on input "Graduate [GEOGRAPHIC_DATA]" at bounding box center [588, 493] width 1 height 1
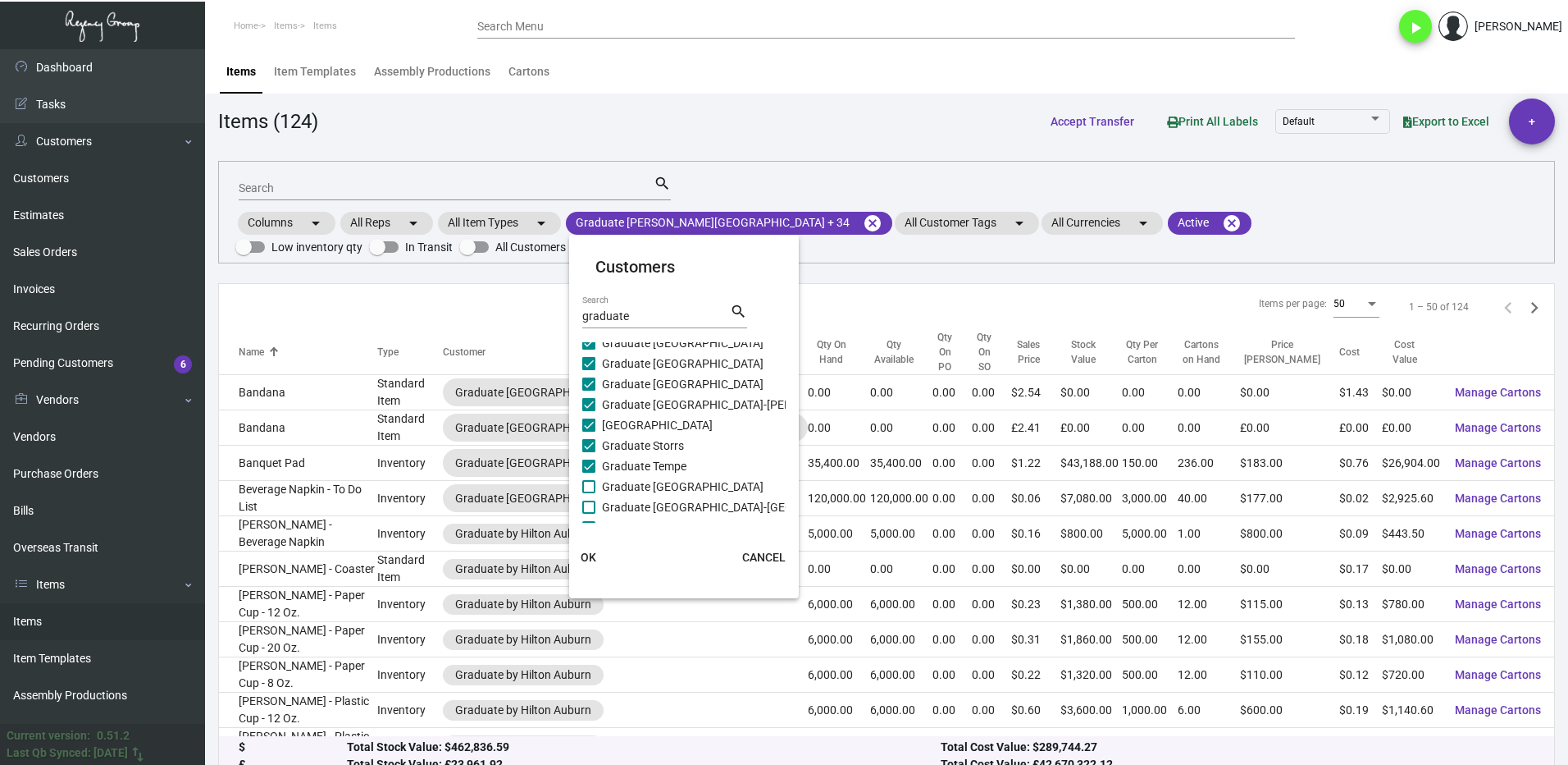
checkbox input "true"
click at [592, 507] on span at bounding box center [589, 506] width 13 height 13
click at [589, 514] on input "Graduate [GEOGRAPHIC_DATA]-[GEOGRAPHIC_DATA]" at bounding box center [588, 514] width 1 height 1
checkbox input "true"
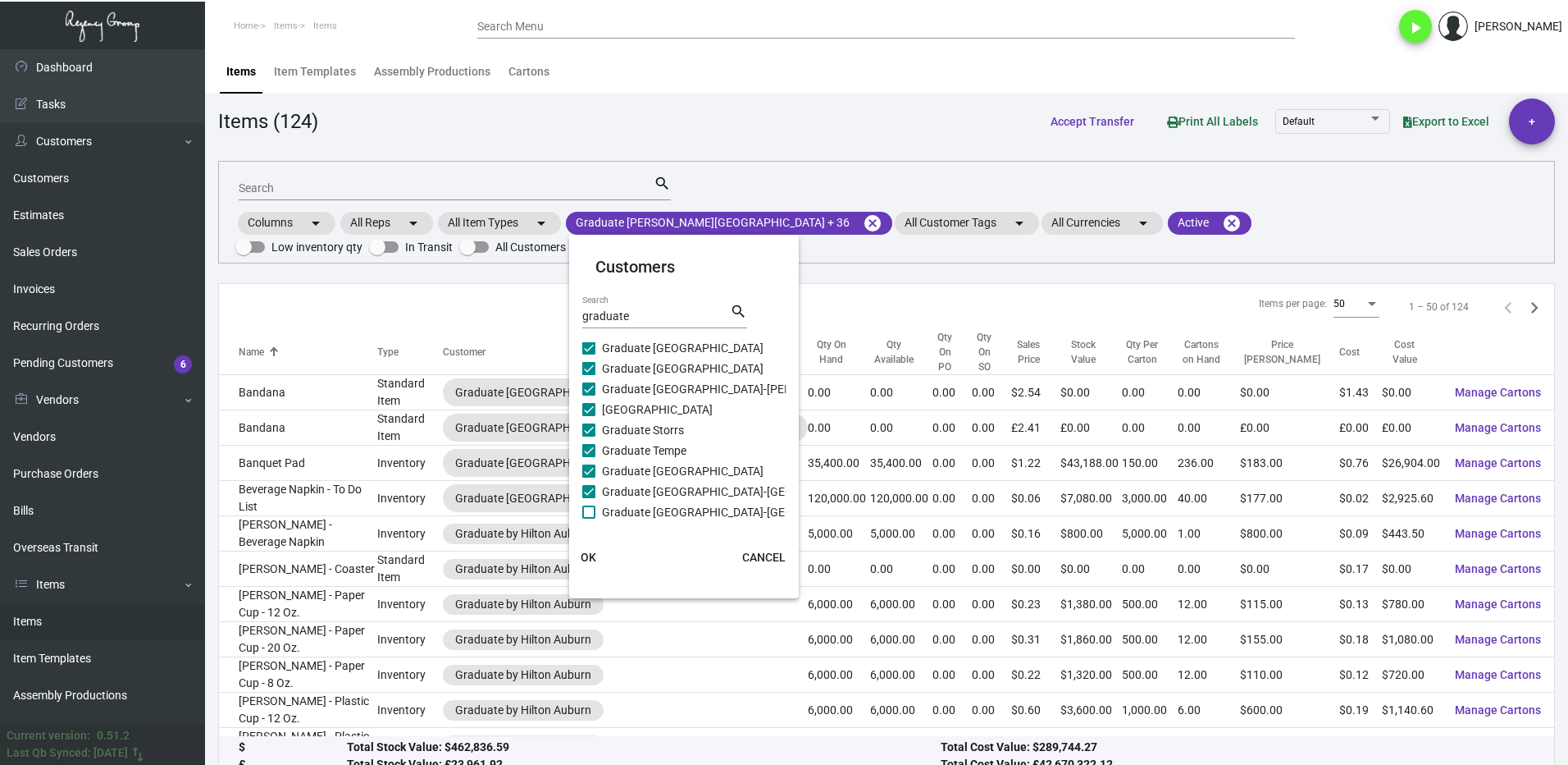
click at [595, 513] on label "Graduate [GEOGRAPHIC_DATA]-[GEOGRAPHIC_DATA]" at bounding box center [730, 512] width 295 height 20
click at [589, 519] on input "Graduate [GEOGRAPHIC_DATA]-[GEOGRAPHIC_DATA]" at bounding box center [588, 519] width 1 height 1
checkbox input "true"
click at [585, 557] on span "OK" at bounding box center [588, 557] width 15 height 13
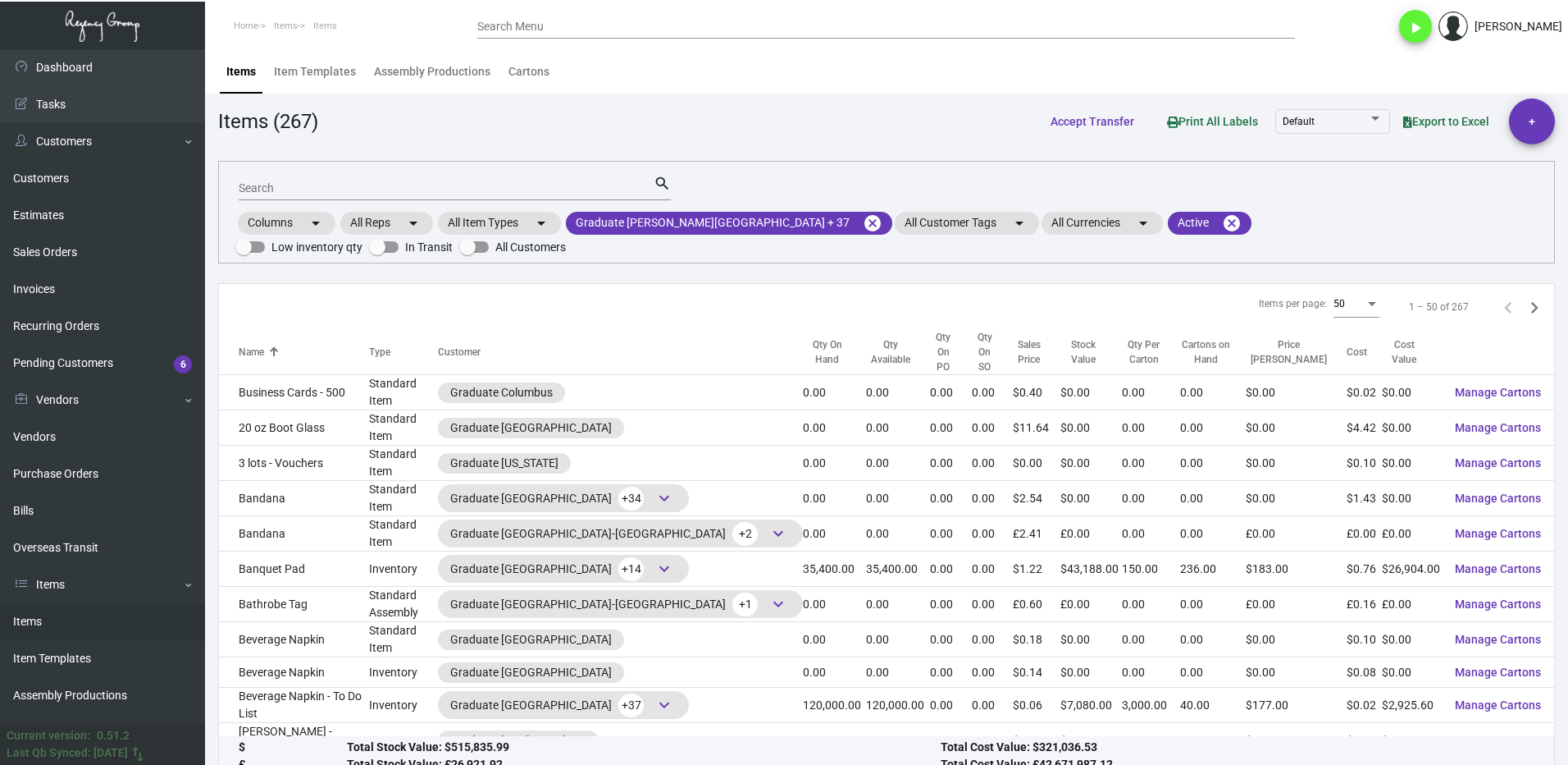
click at [284, 180] on div "Search" at bounding box center [446, 188] width 415 height 25
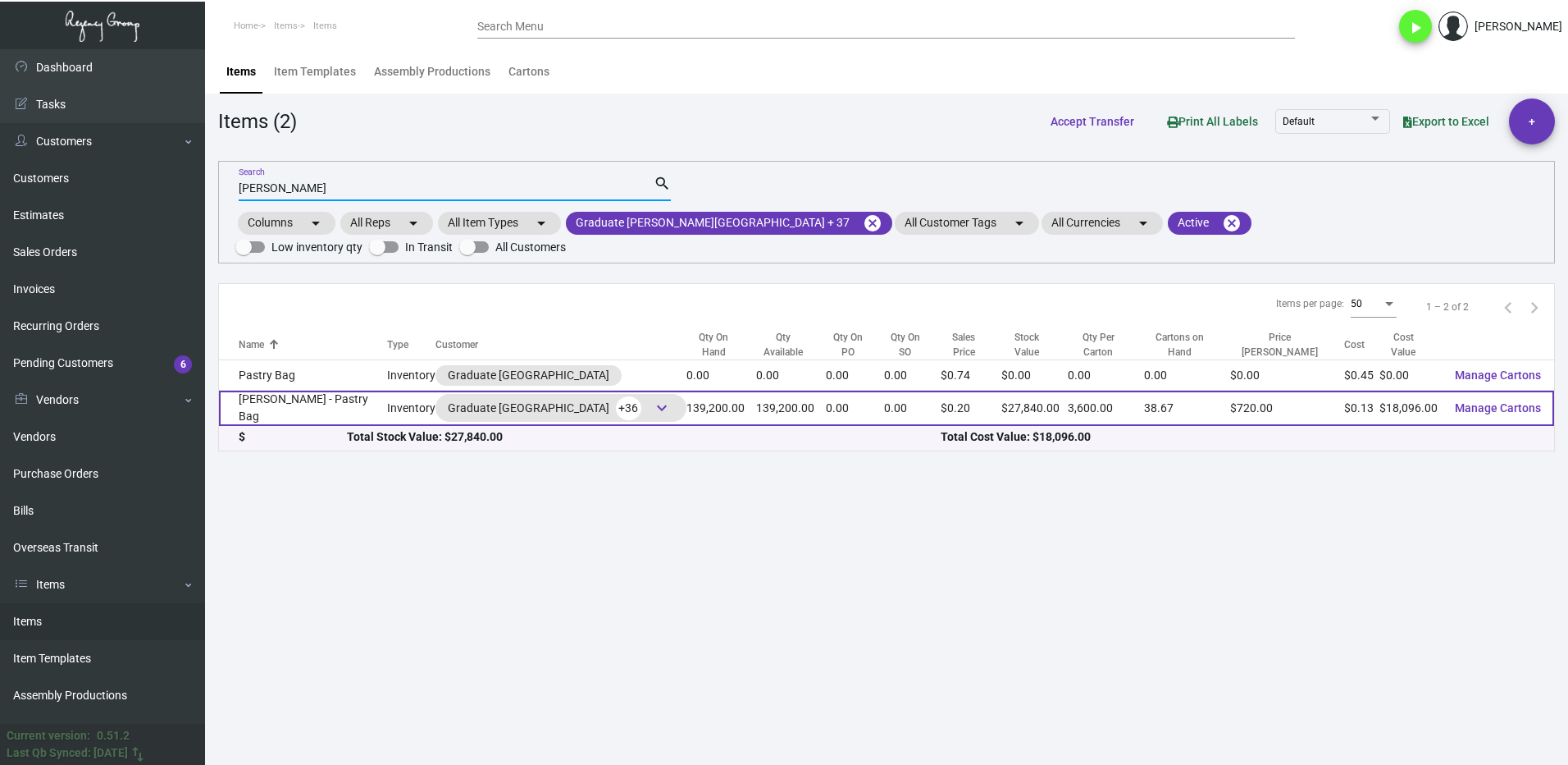
type input "[PERSON_NAME]"
click at [303, 391] on td "[PERSON_NAME] - Pastry Bag" at bounding box center [302, 408] width 168 height 35
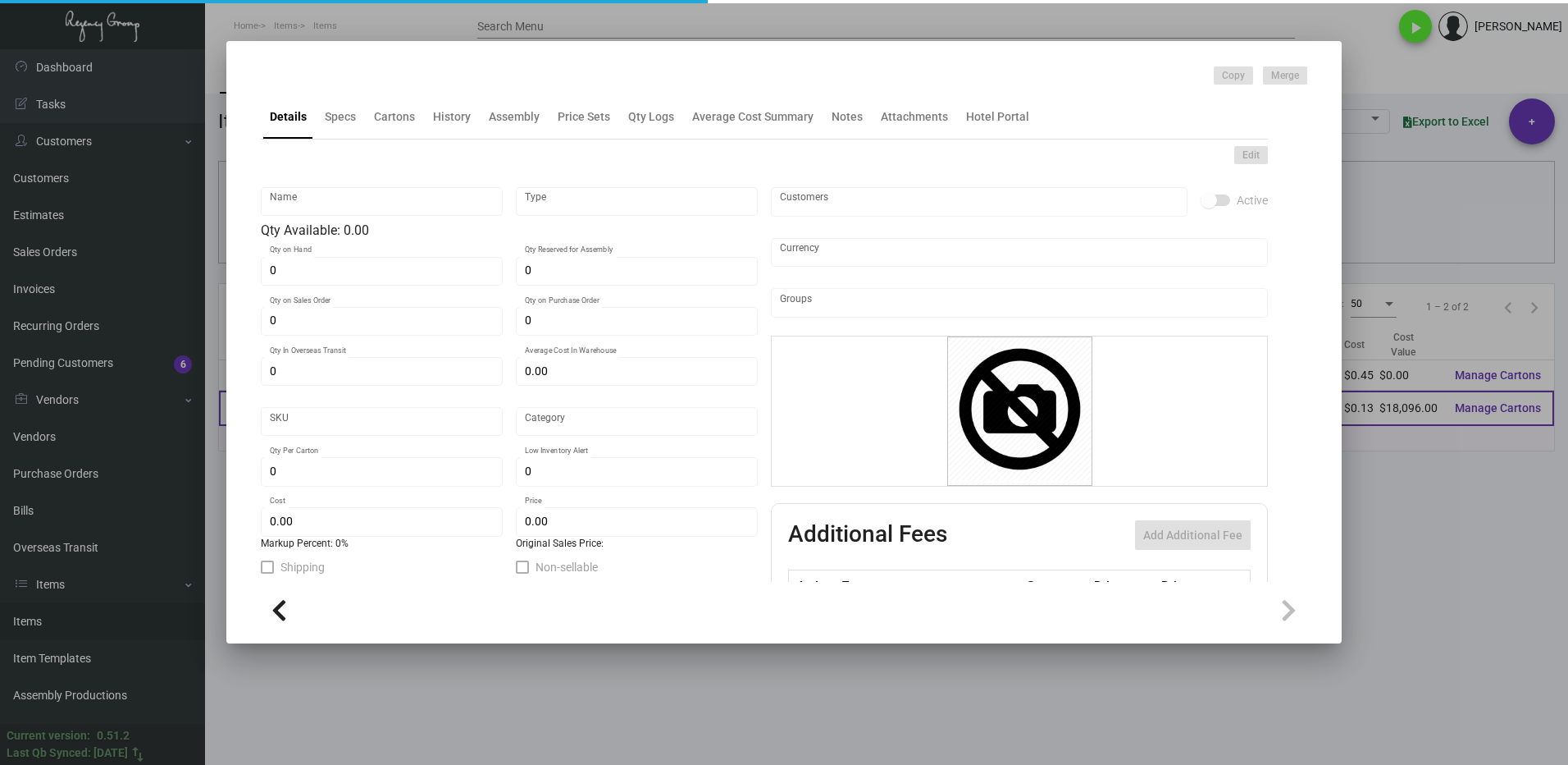
type input "[PERSON_NAME] - Pastry Bag"
type input "Inventory"
type input "139,200"
type input "$ 0.03"
type input "Overseas"
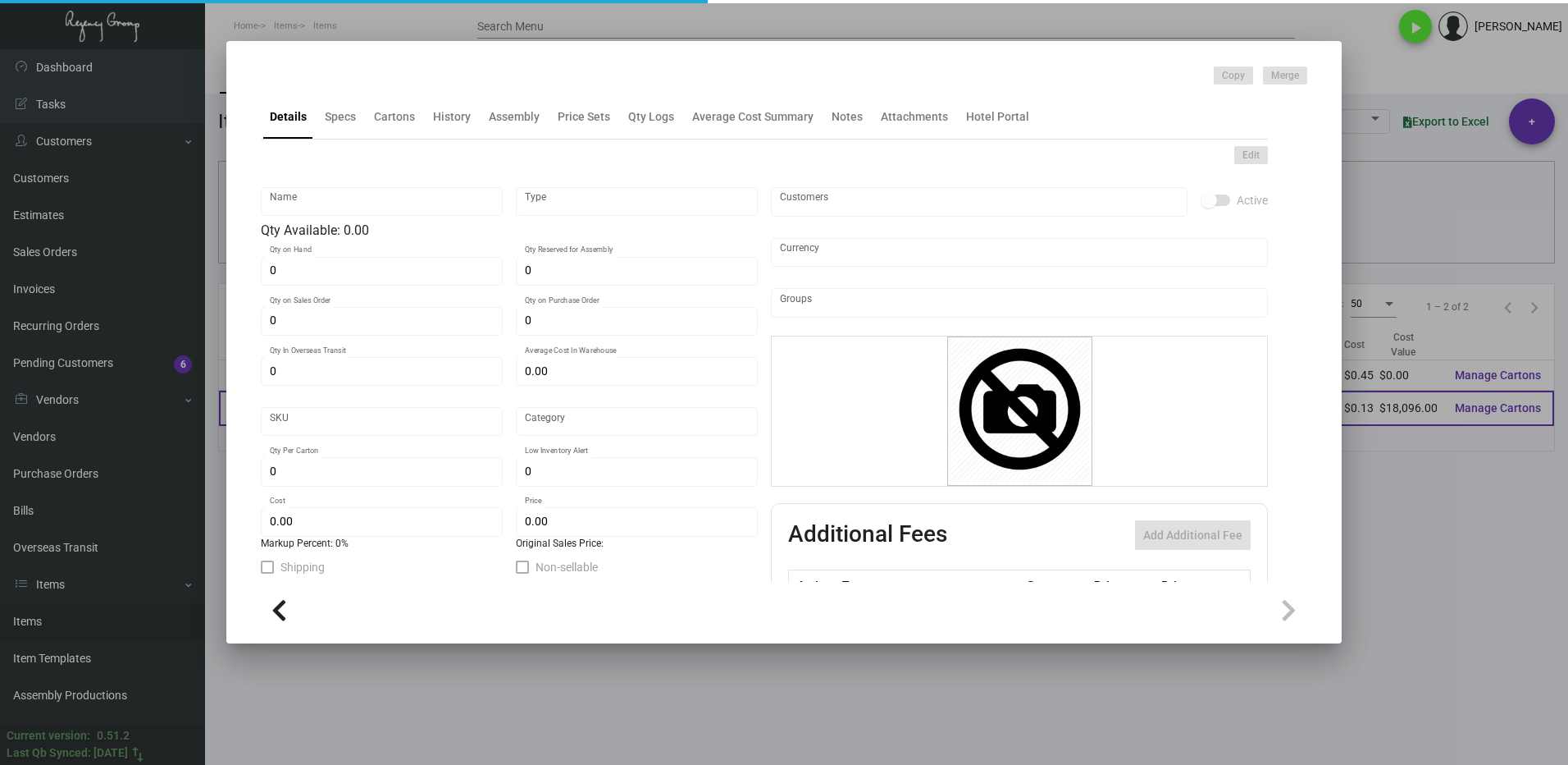
type input "3,600"
type input "$ 0.13"
type input "$ 0.20"
checkbox input "true"
type input "United States Dollar $"
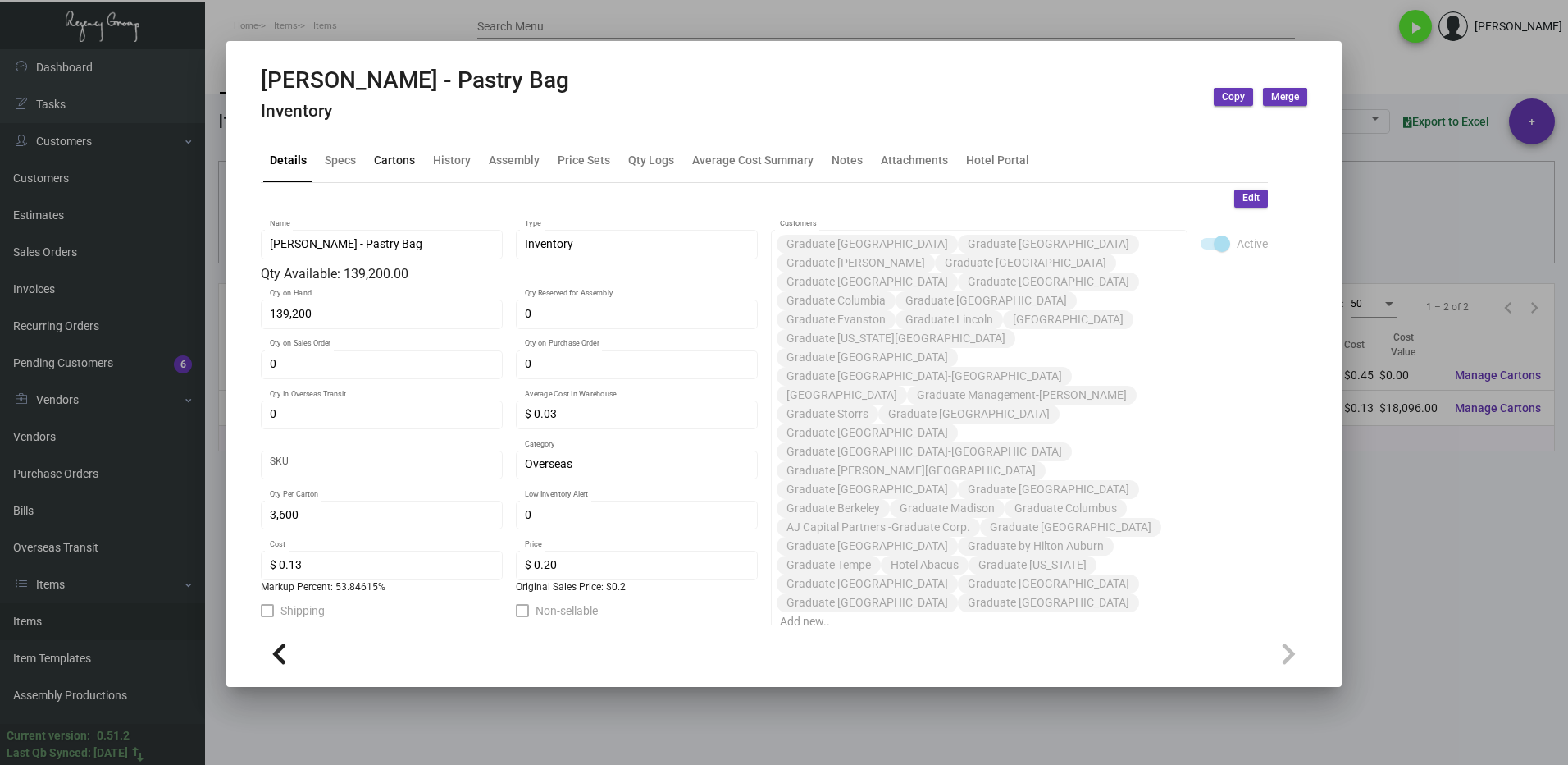
click at [380, 163] on div "Cartons" at bounding box center [395, 159] width 41 height 17
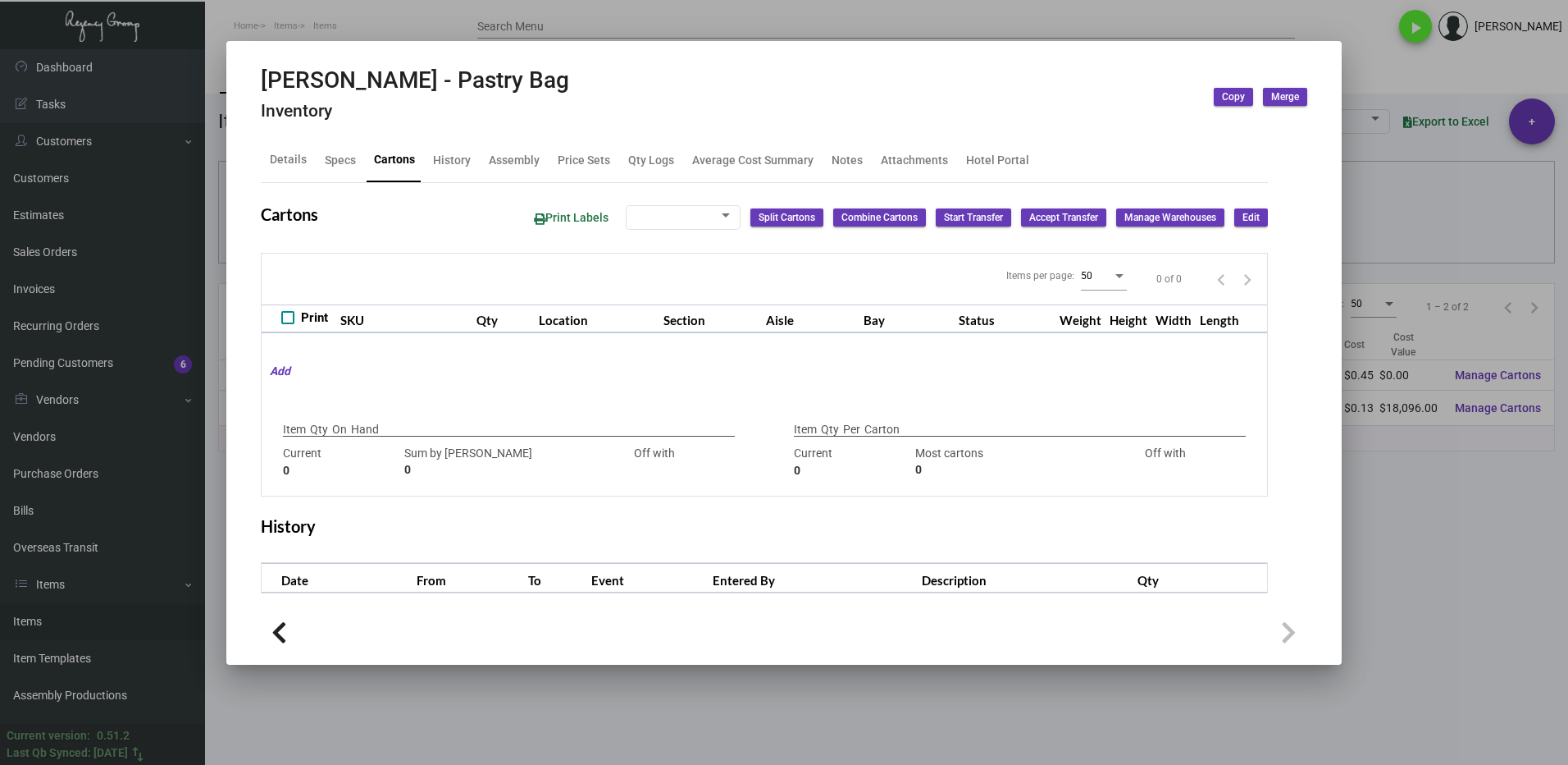
type input "139,200"
type input "139200"
type input "0"
type input "3,600"
type input "3600"
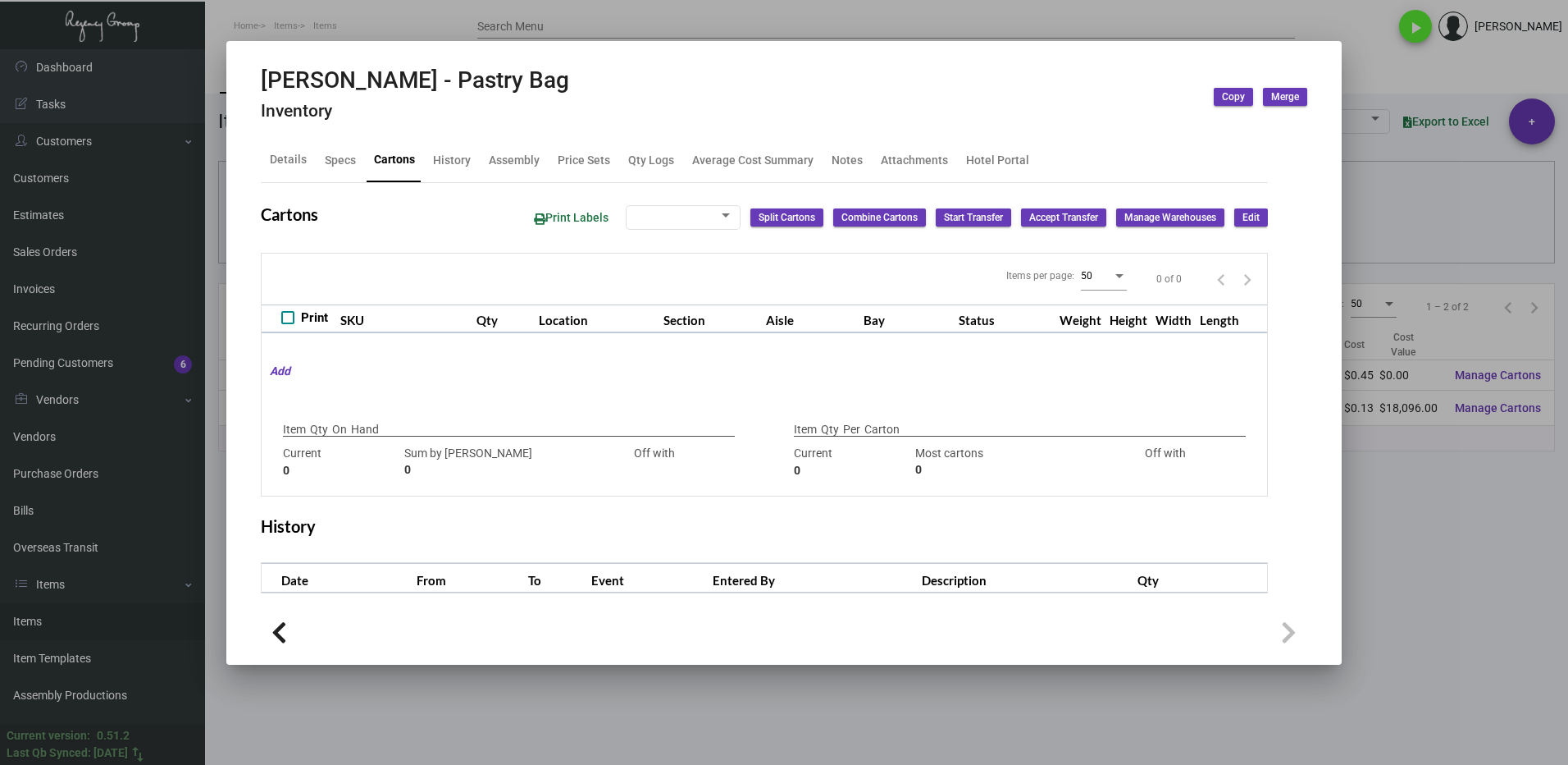
type input "0"
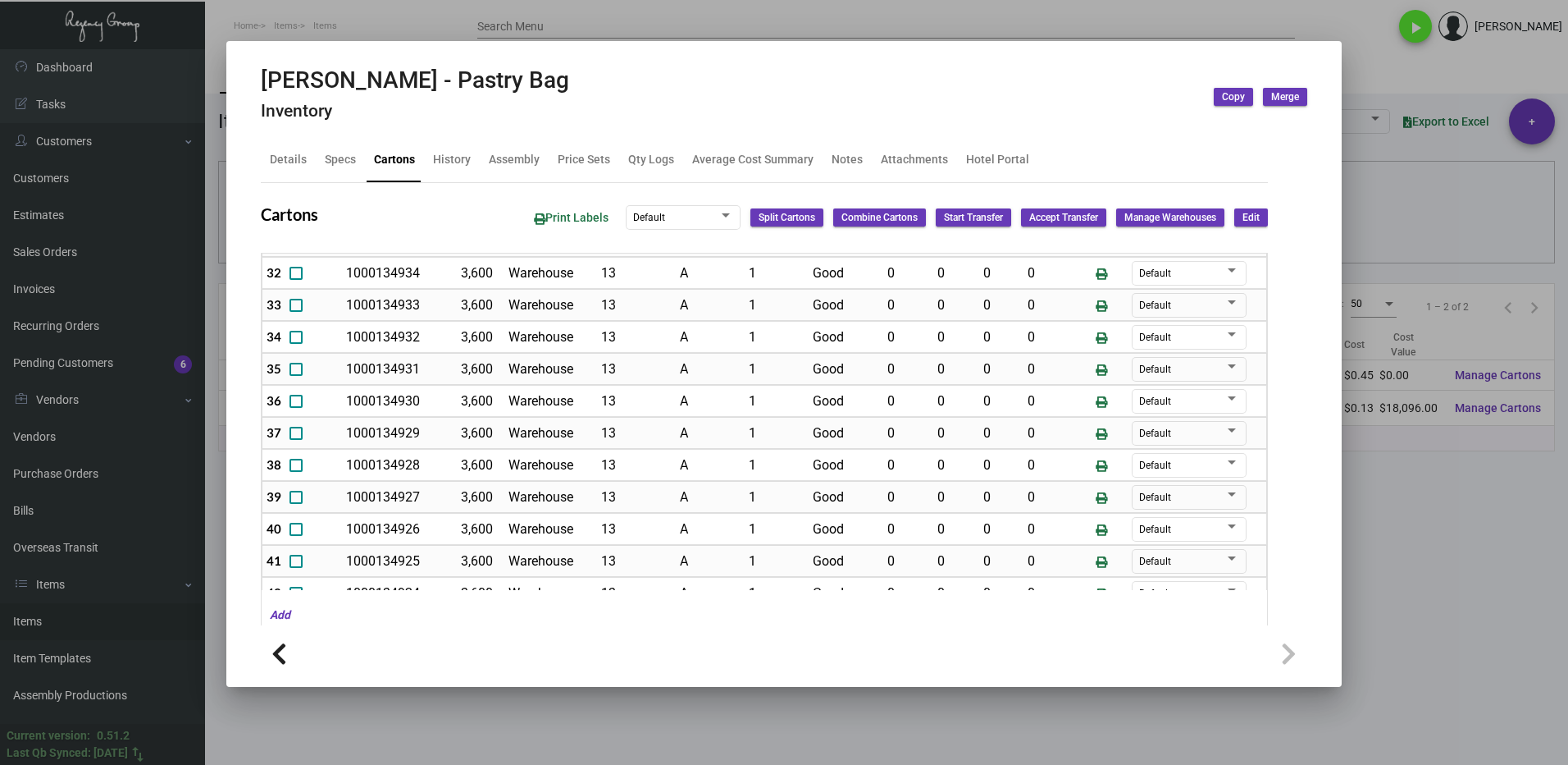
scroll to position [1100, 0]
